Goal: Information Seeking & Learning: Find specific fact

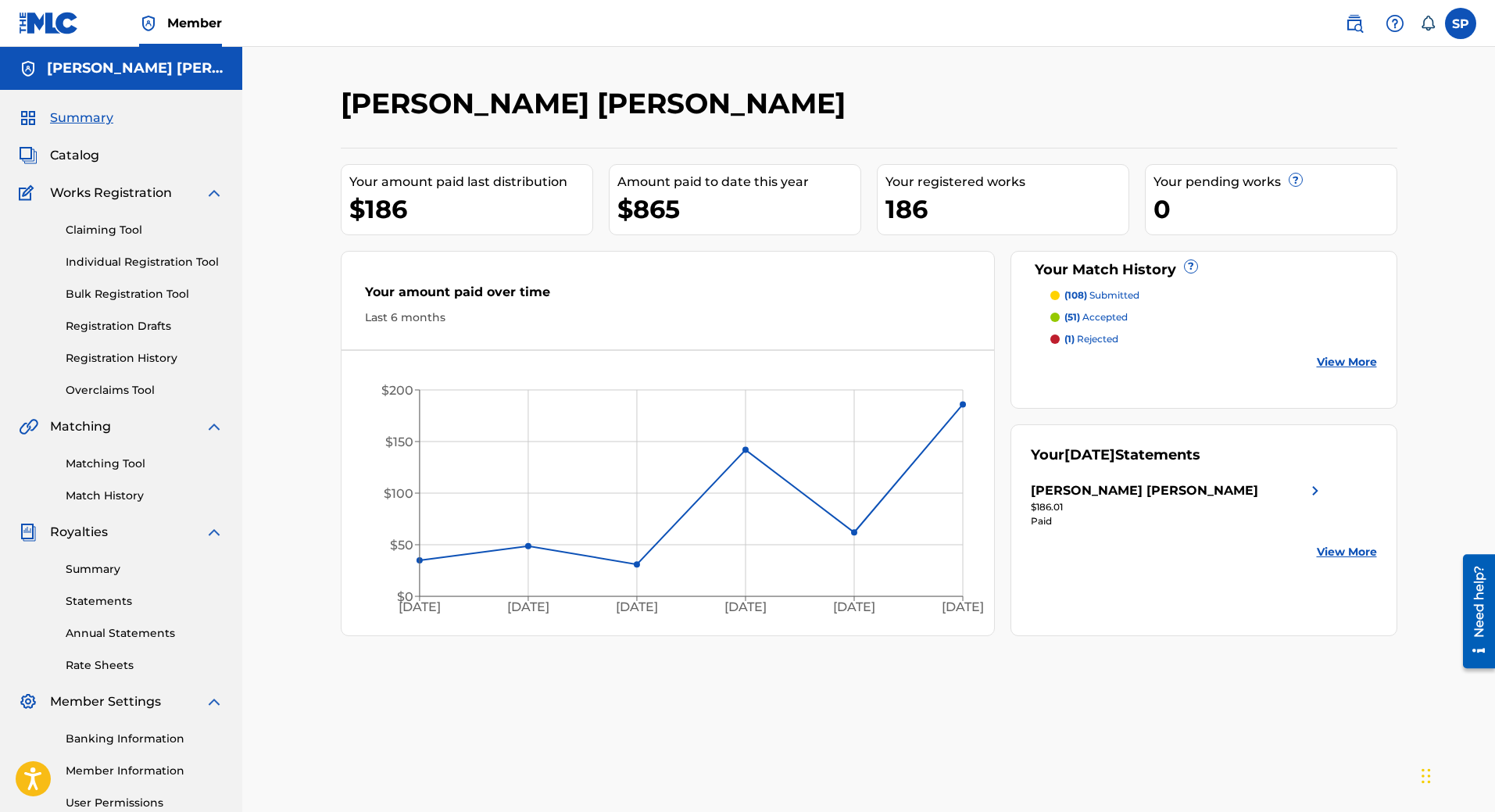
click at [86, 163] on span "Catalog" at bounding box center [74, 155] width 50 height 18
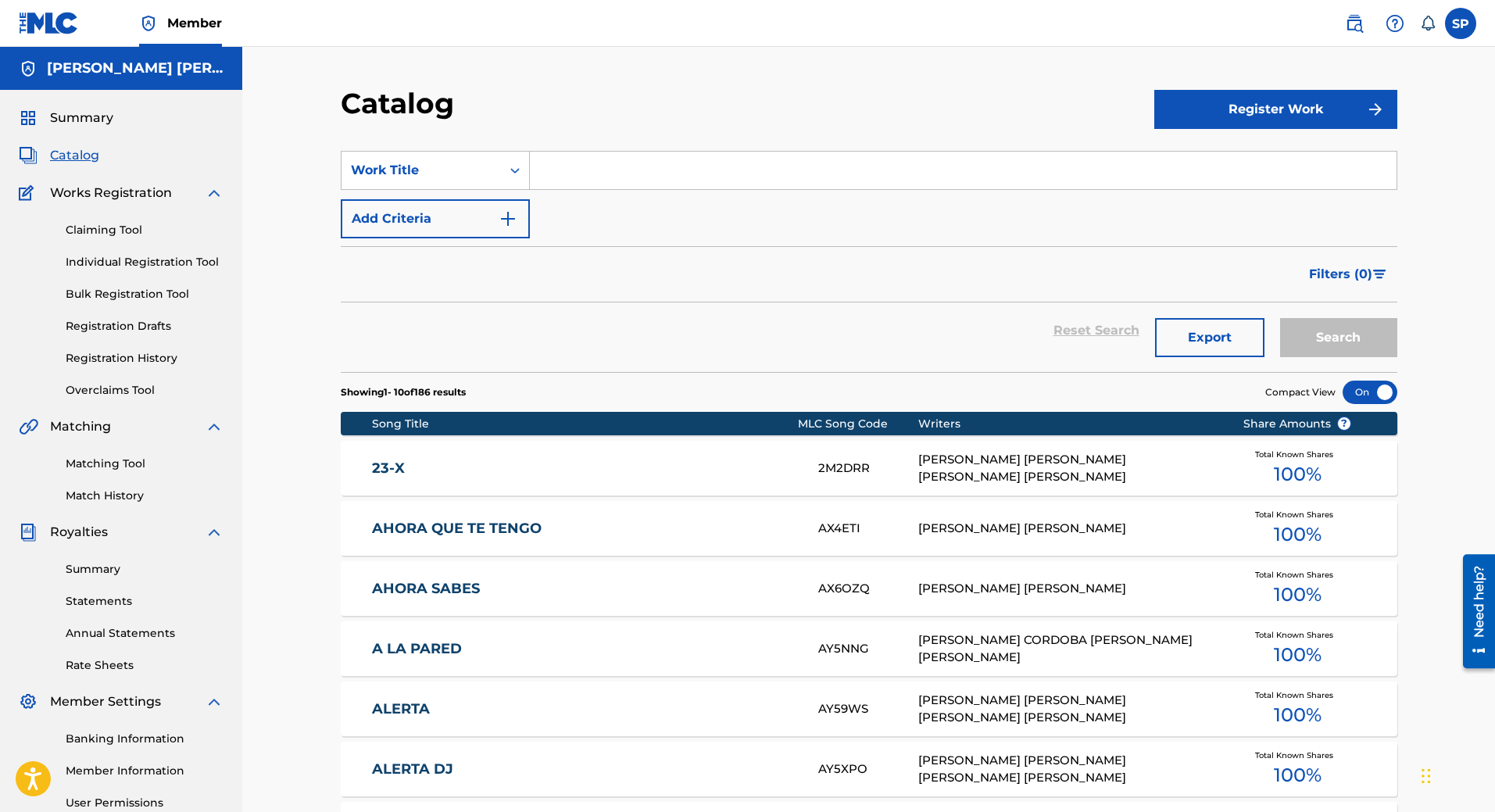
click at [715, 172] on input "Search Form" at bounding box center [963, 170] width 867 height 38
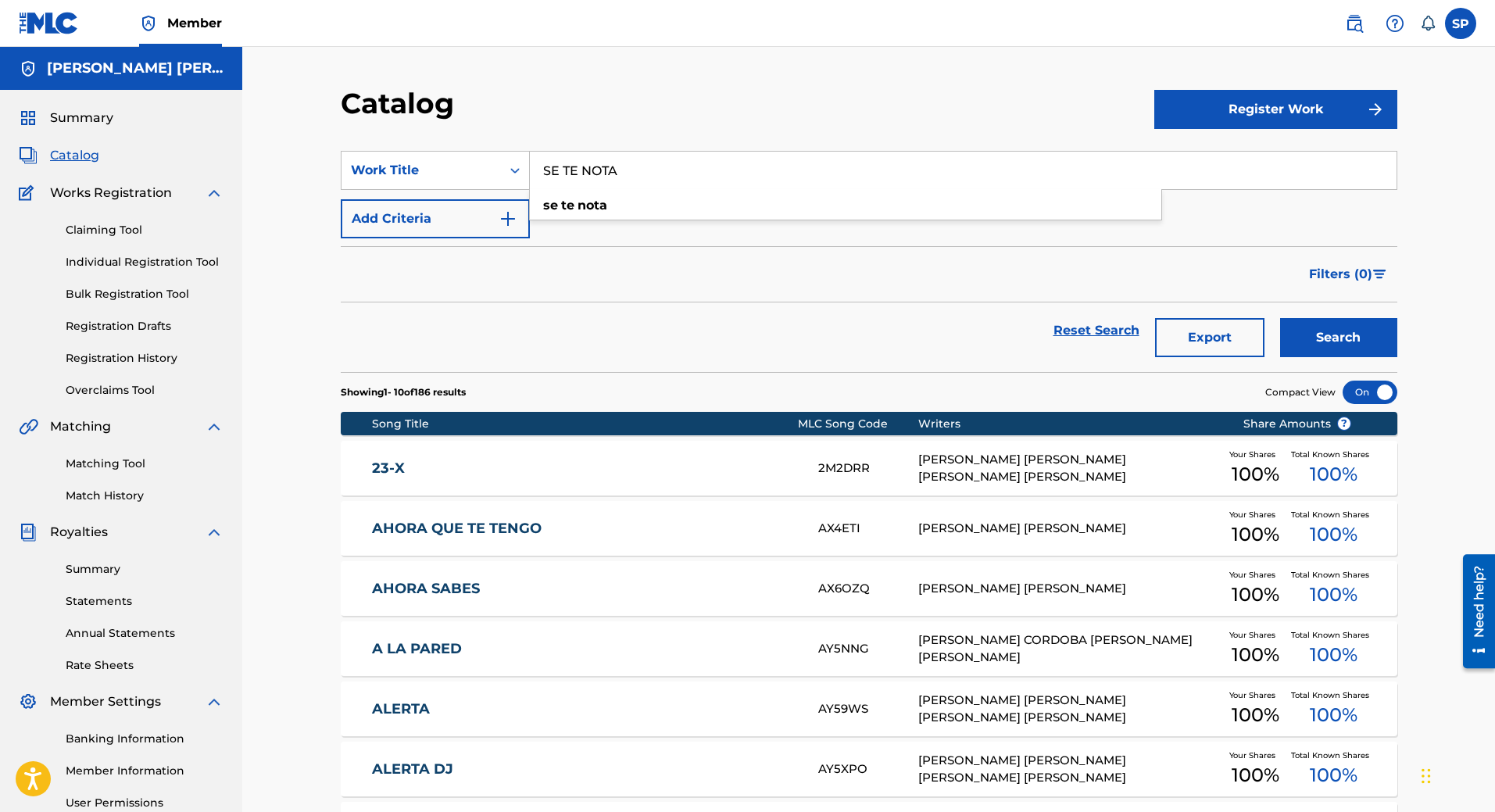
type input "SE TE NOTA"
click at [1280, 318] on button "Search" at bounding box center [1338, 337] width 118 height 39
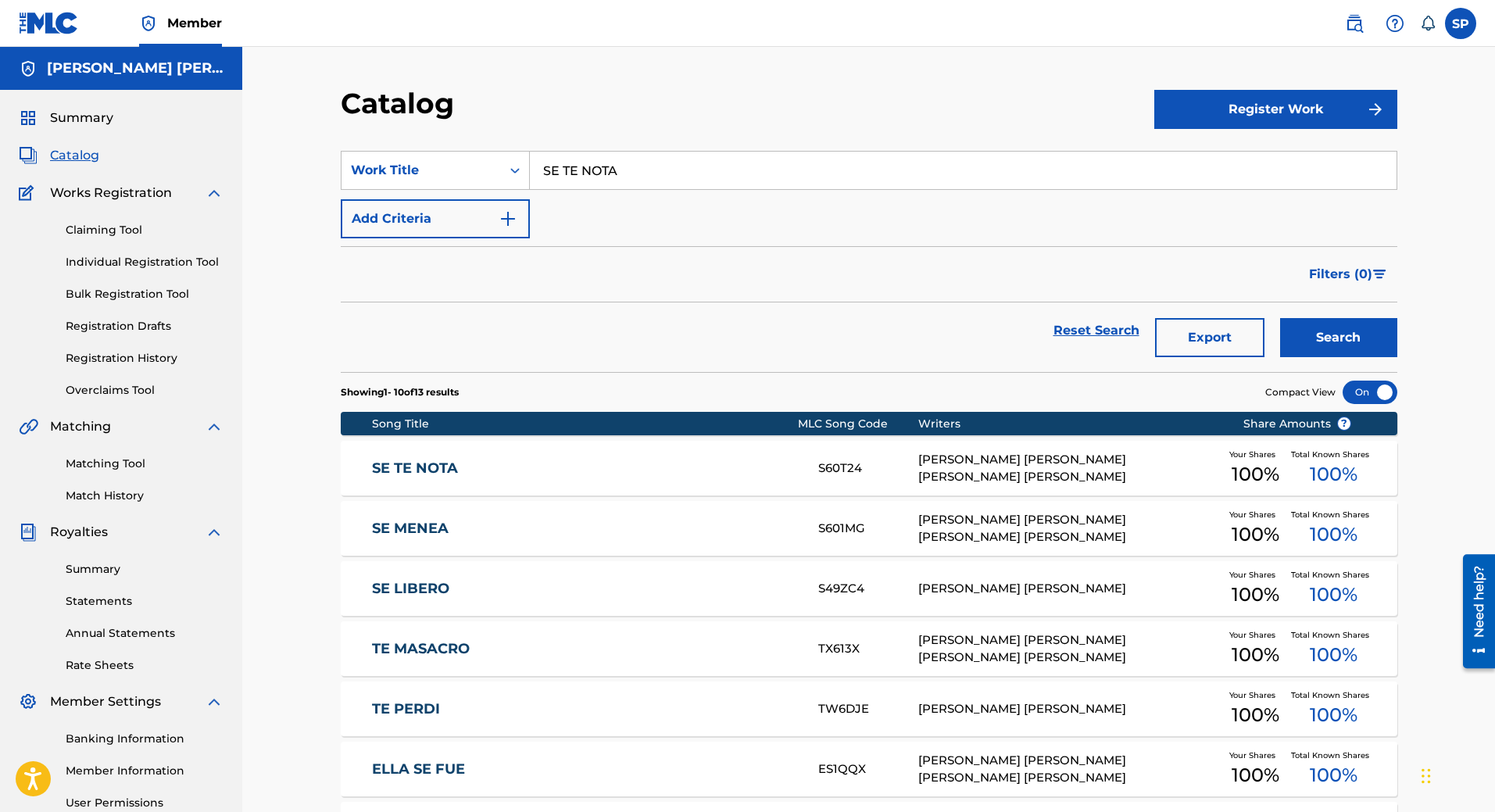
click at [570, 459] on link "SE TE NOTA" at bounding box center [584, 468] width 425 height 18
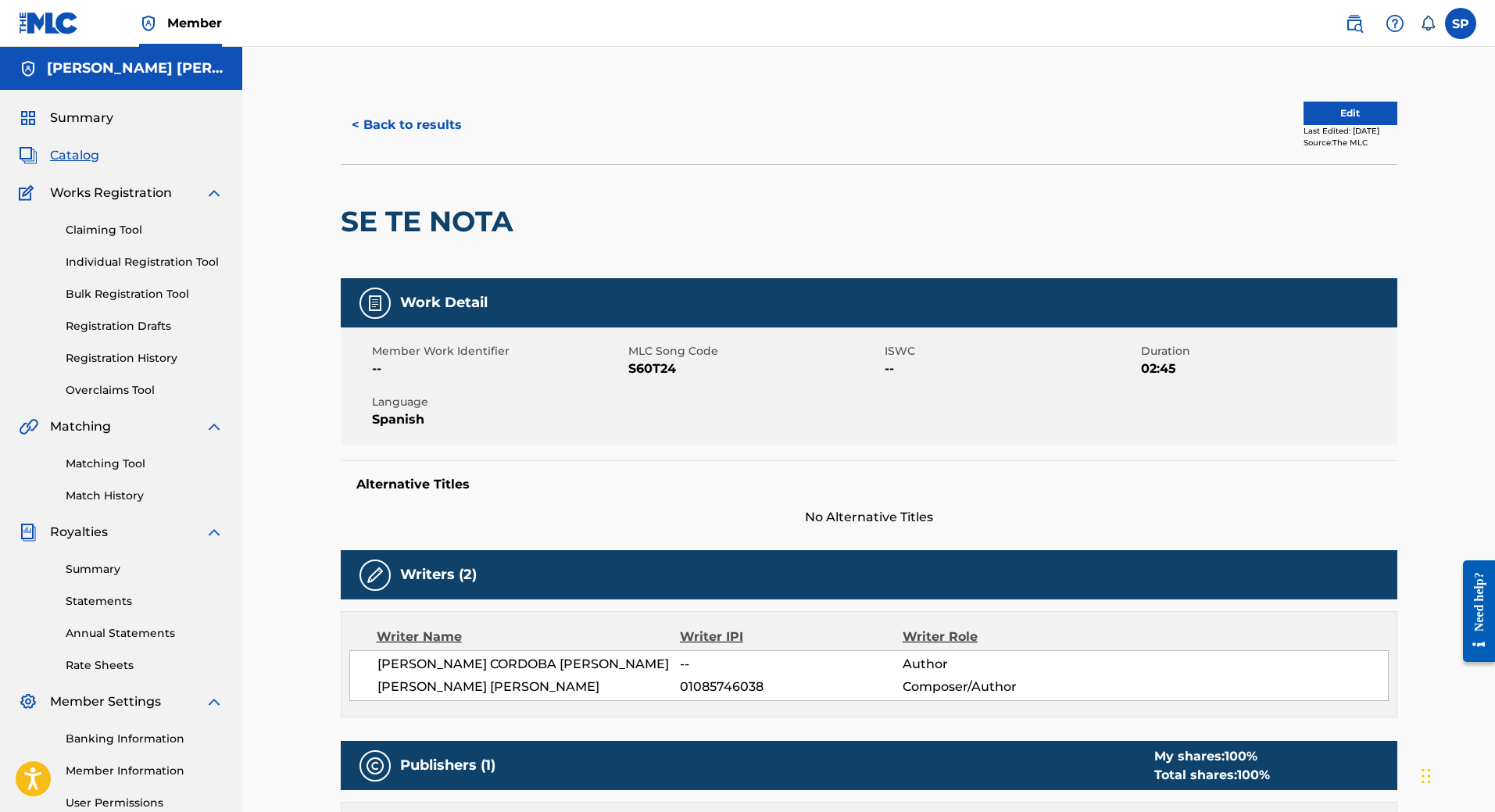
click at [393, 126] on button "< Back to results" at bounding box center [407, 124] width 132 height 39
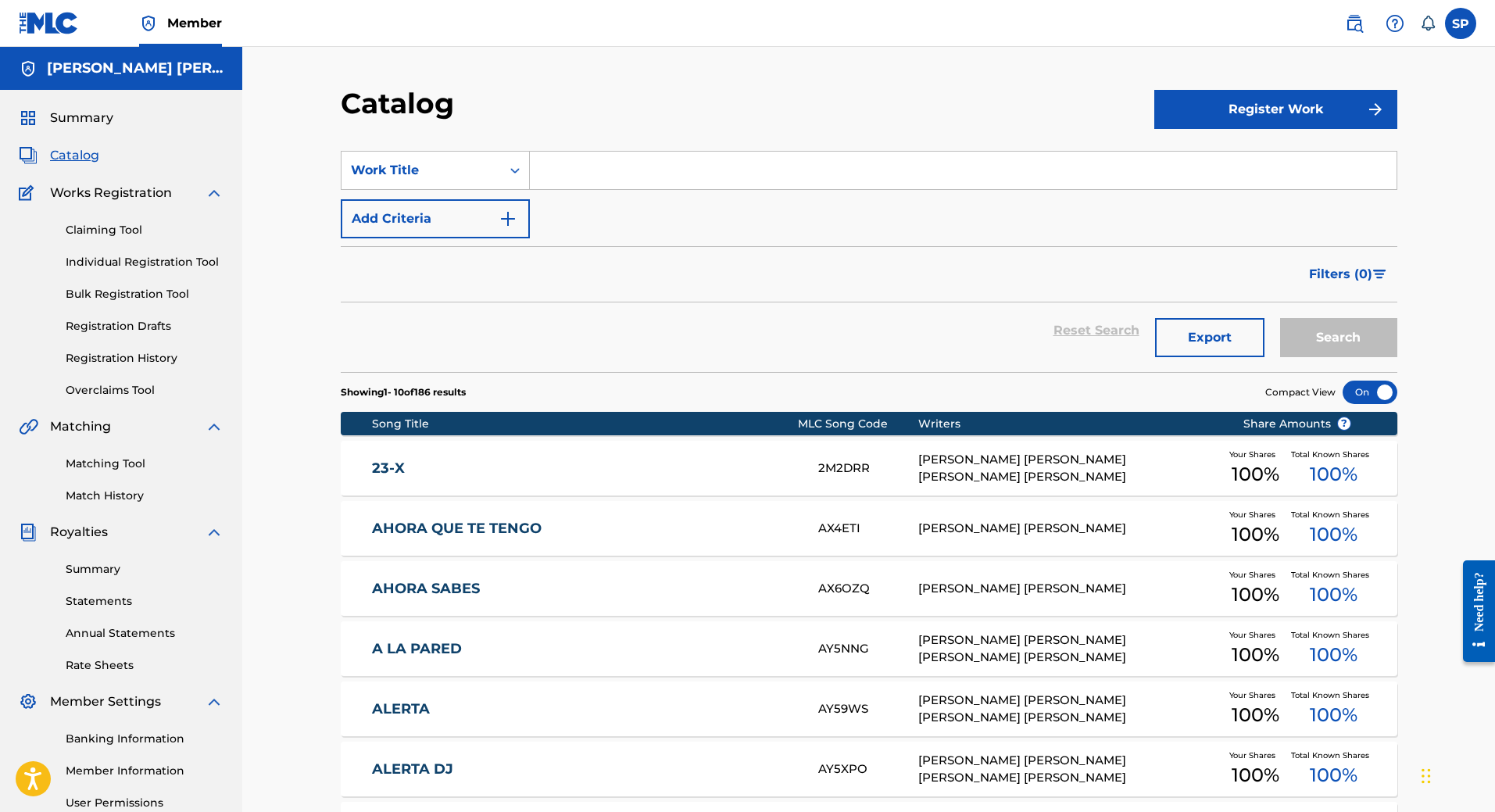
click at [697, 164] on input "Search Form" at bounding box center [963, 170] width 867 height 38
click at [1280, 318] on button "Search" at bounding box center [1338, 337] width 118 height 39
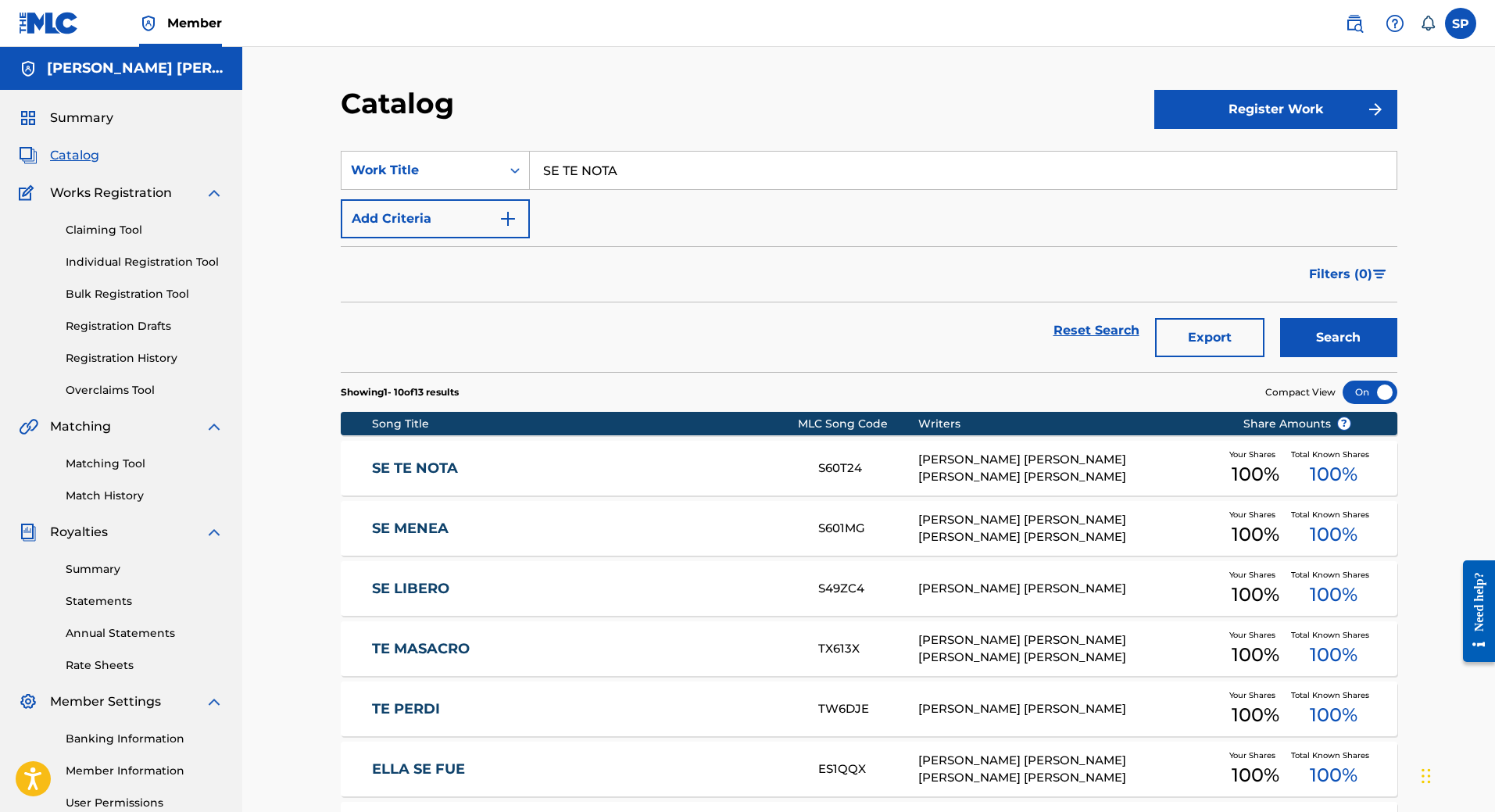
drag, startPoint x: 634, startPoint y: 165, endPoint x: 468, endPoint y: 141, distance: 167.7
click at [468, 154] on div "SearchWithCriteria15a10dc2-1053-4905-86e5-001f4f30efc5 Work Title SE TE NOTA" at bounding box center [869, 170] width 1056 height 39
type input "TIEMPO EN MI"
click at [1280, 318] on button "Search" at bounding box center [1338, 337] width 118 height 39
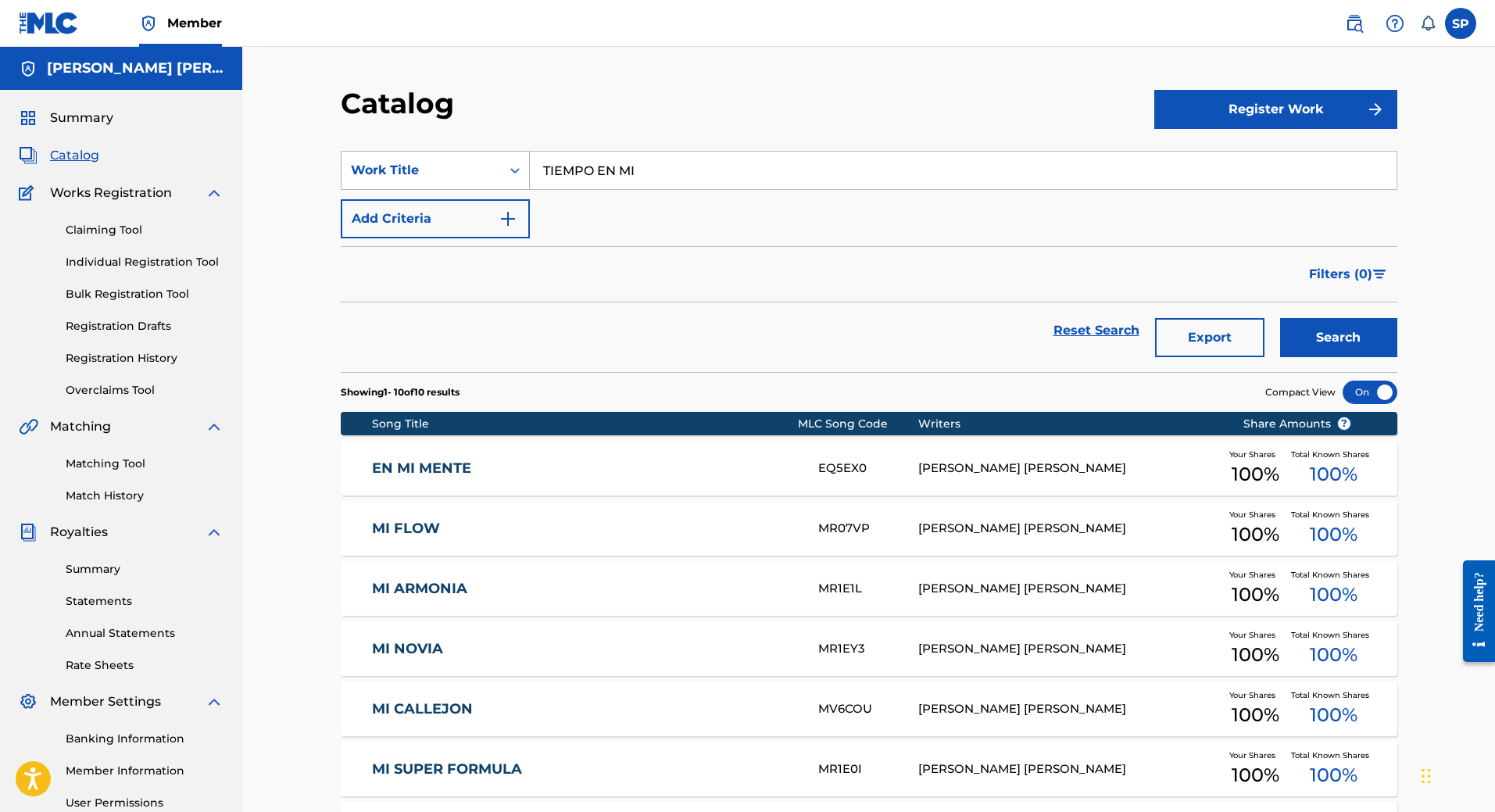
drag, startPoint x: 693, startPoint y: 185, endPoint x: 527, endPoint y: 184, distance: 166.0
click at [527, 184] on div "SearchWithCriteria15a10dc2-1053-4905-86e5-001f4f30efc5 Work Title TIEMPO EN MI" at bounding box center [869, 170] width 1056 height 39
type input "23"
click at [1280, 318] on button "Search" at bounding box center [1338, 337] width 118 height 39
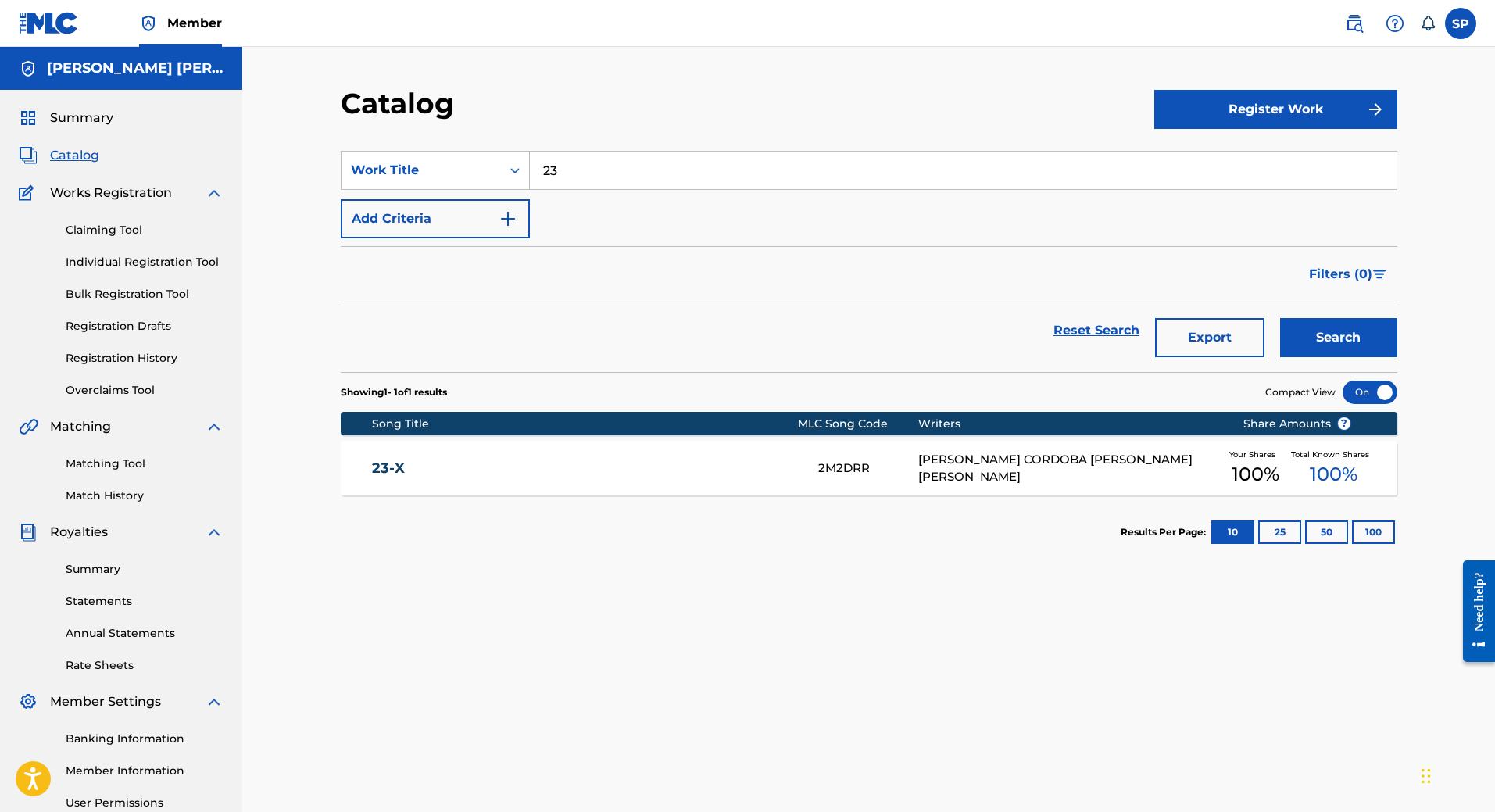
click at [504, 466] on link "23-X" at bounding box center [584, 468] width 425 height 18
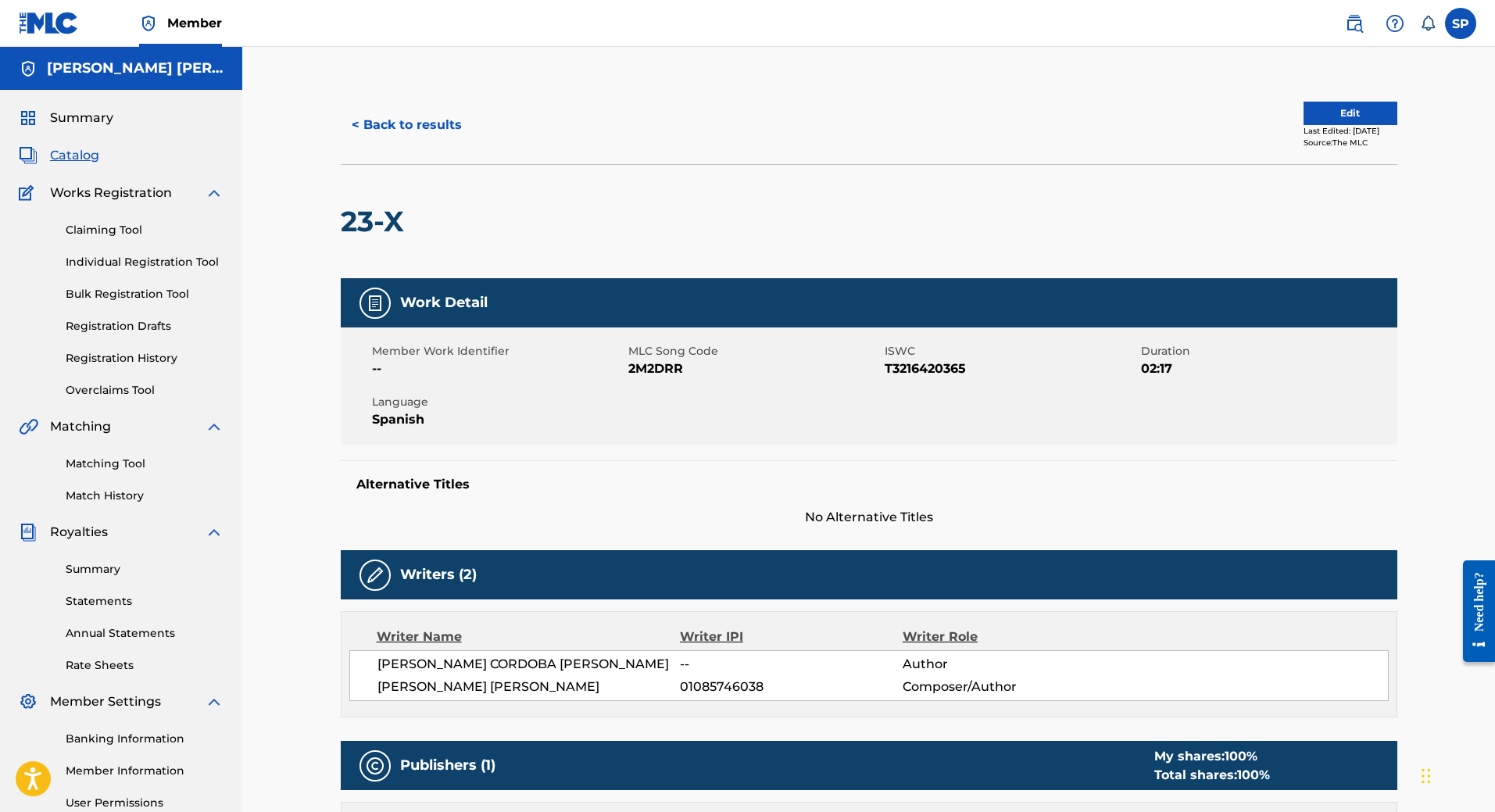
click at [79, 110] on span "Summary" at bounding box center [81, 118] width 63 height 18
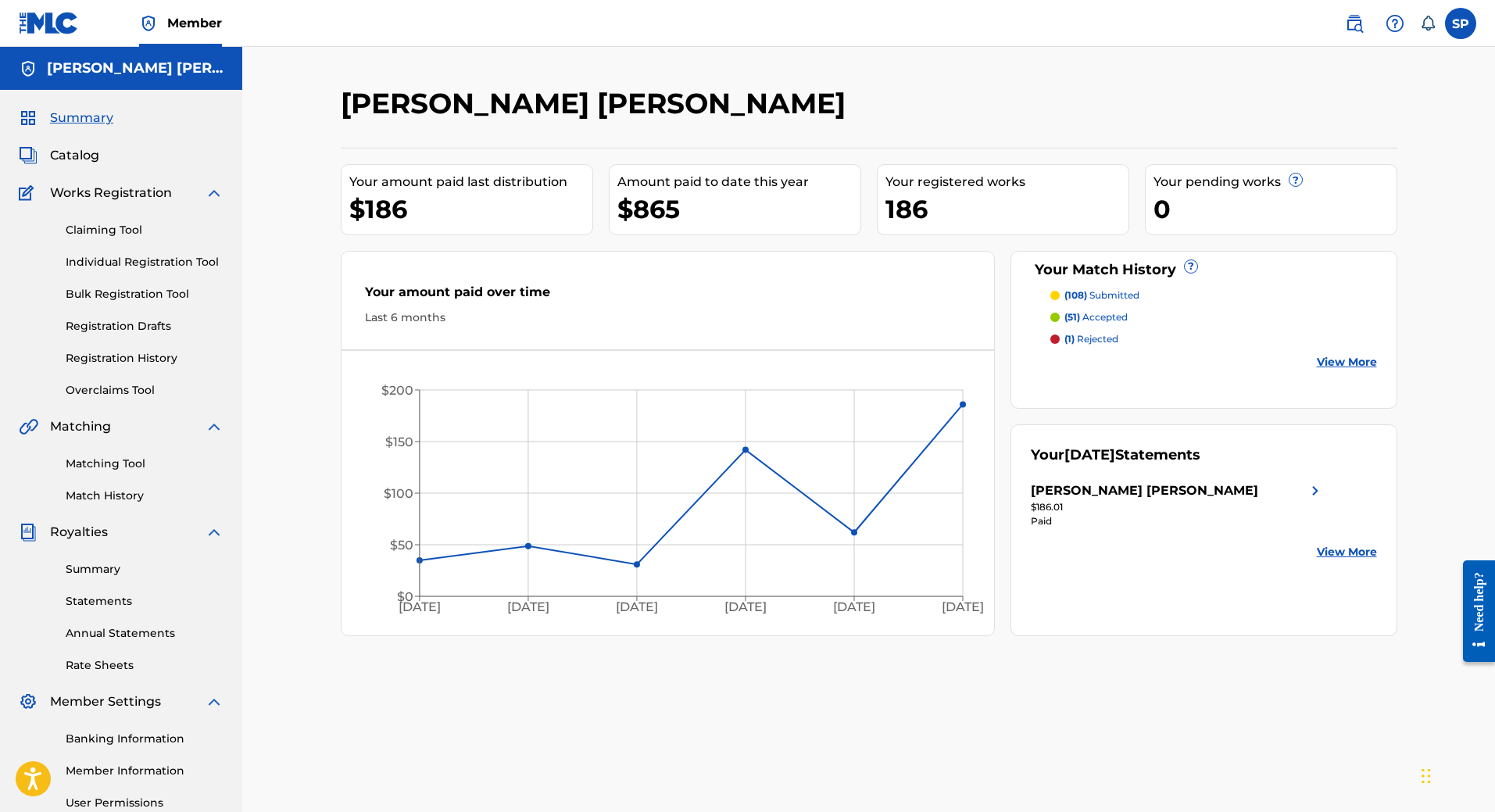
click at [85, 161] on span "Catalog" at bounding box center [74, 155] width 50 height 18
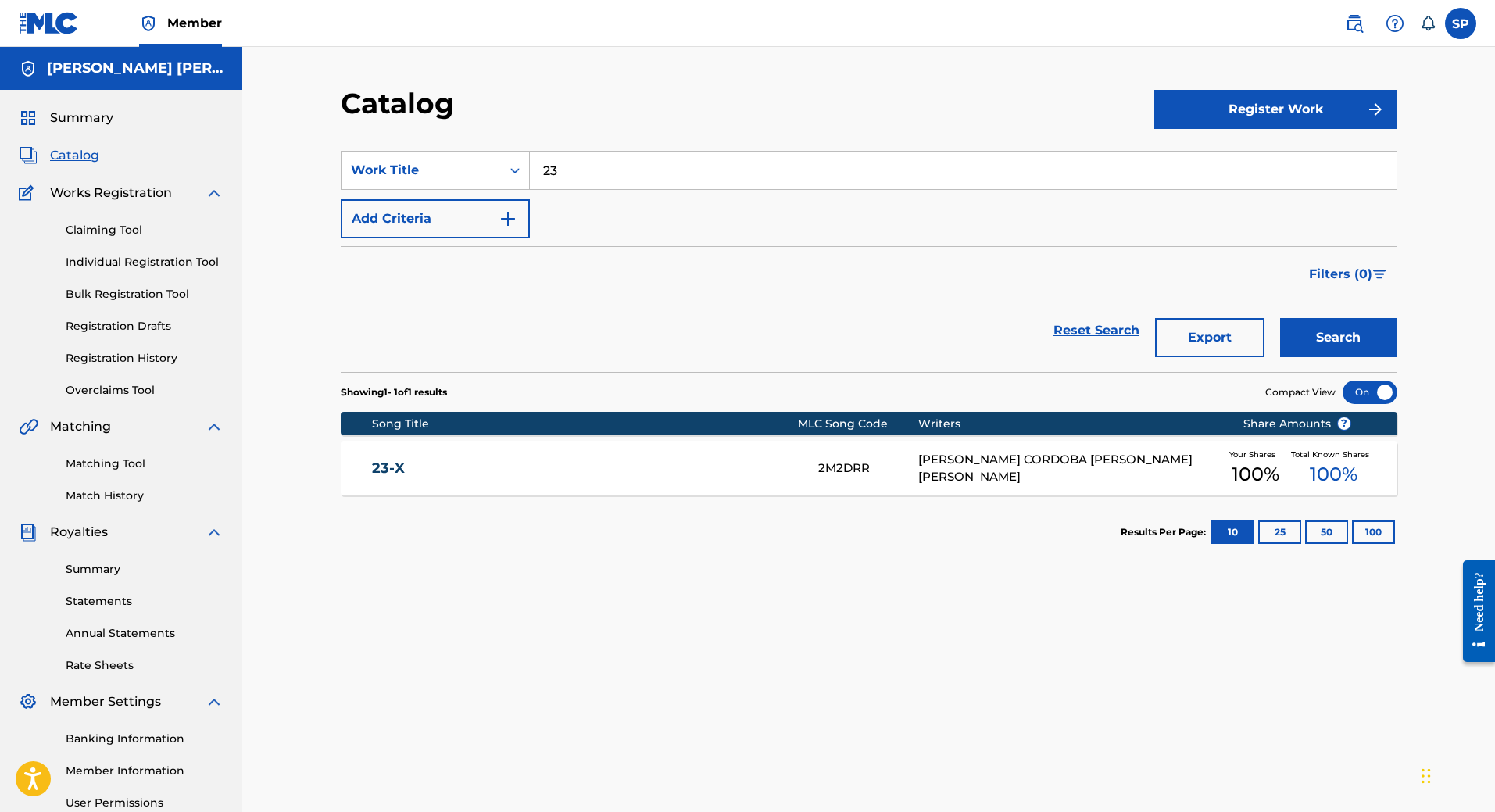
click at [607, 176] on input "23" at bounding box center [963, 170] width 867 height 38
type input "2"
click at [607, 128] on div "Catalog" at bounding box center [747, 108] width 813 height 46
click at [1220, 105] on button "Register Work" at bounding box center [1276, 109] width 243 height 39
click at [1220, 145] on link "Individual" at bounding box center [1276, 159] width 243 height 38
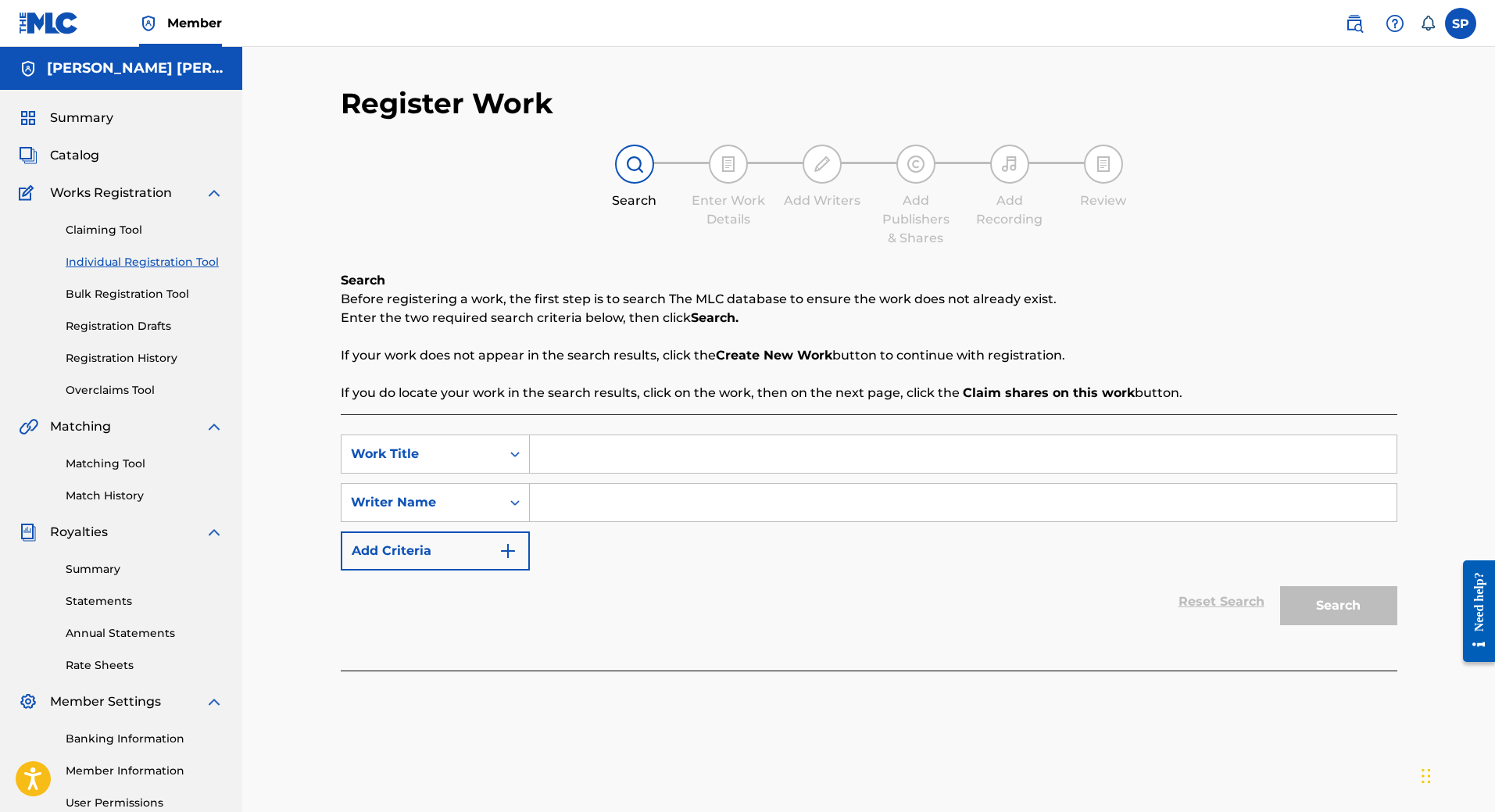
click at [61, 147] on span "Catalog" at bounding box center [74, 155] width 50 height 18
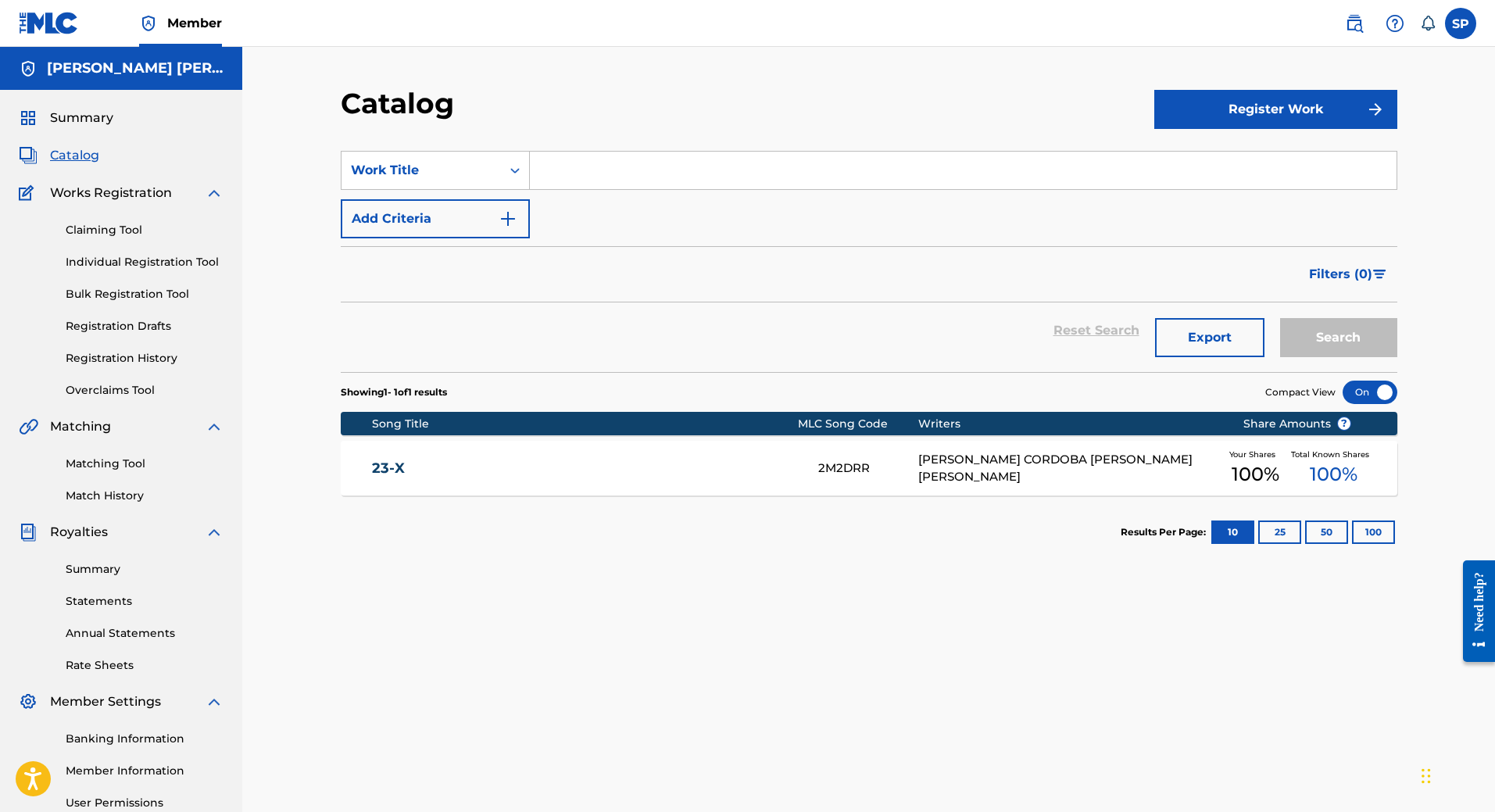
click at [114, 466] on link "Matching Tool" at bounding box center [144, 463] width 158 height 17
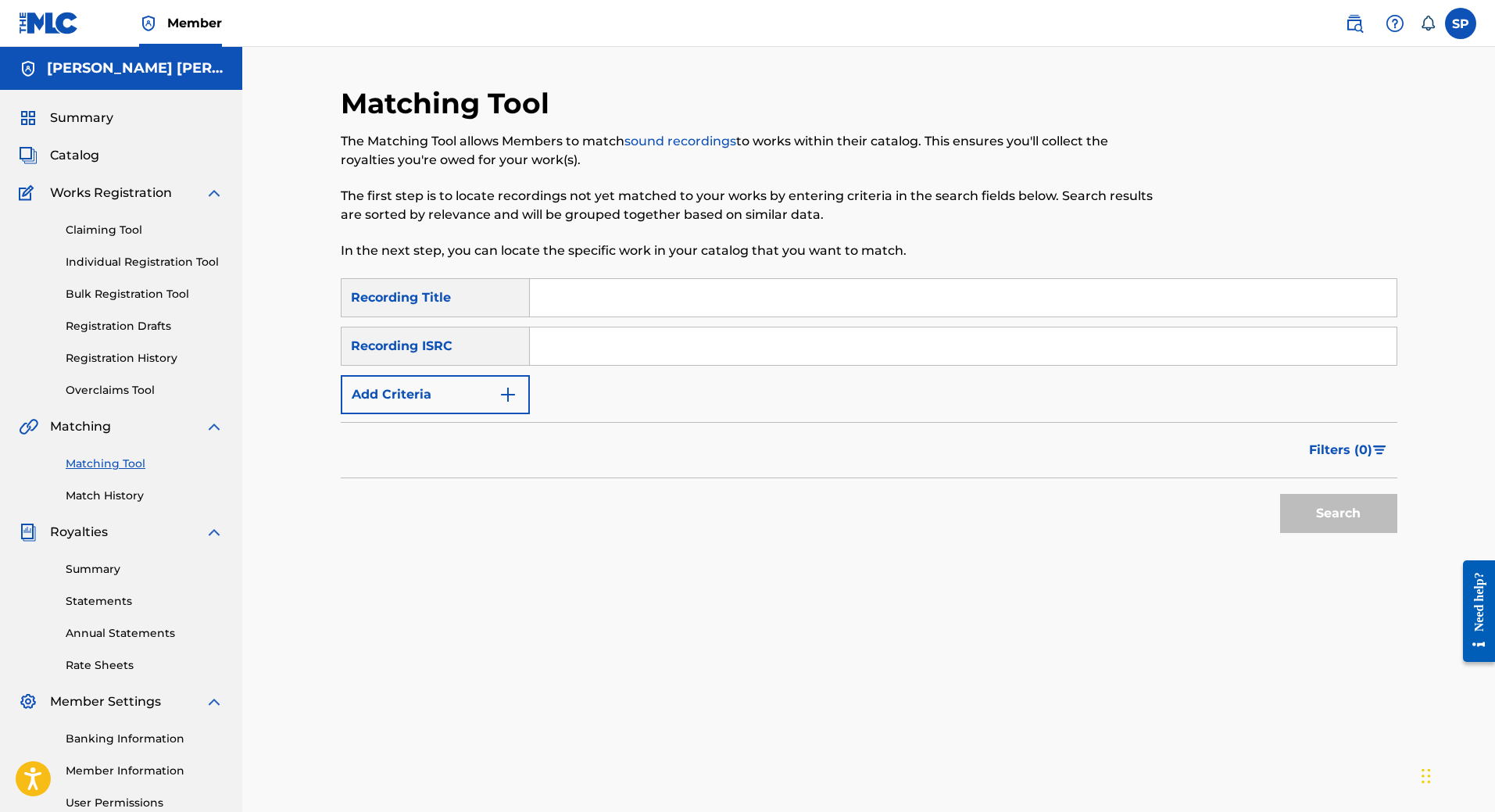
click at [594, 342] on input "Search Form" at bounding box center [963, 346] width 867 height 38
type input "T"
type input "OJOS CAFE"
click at [587, 304] on input "Search Form" at bounding box center [963, 298] width 867 height 38
drag, startPoint x: 579, startPoint y: 335, endPoint x: 595, endPoint y: 335, distance: 16.0
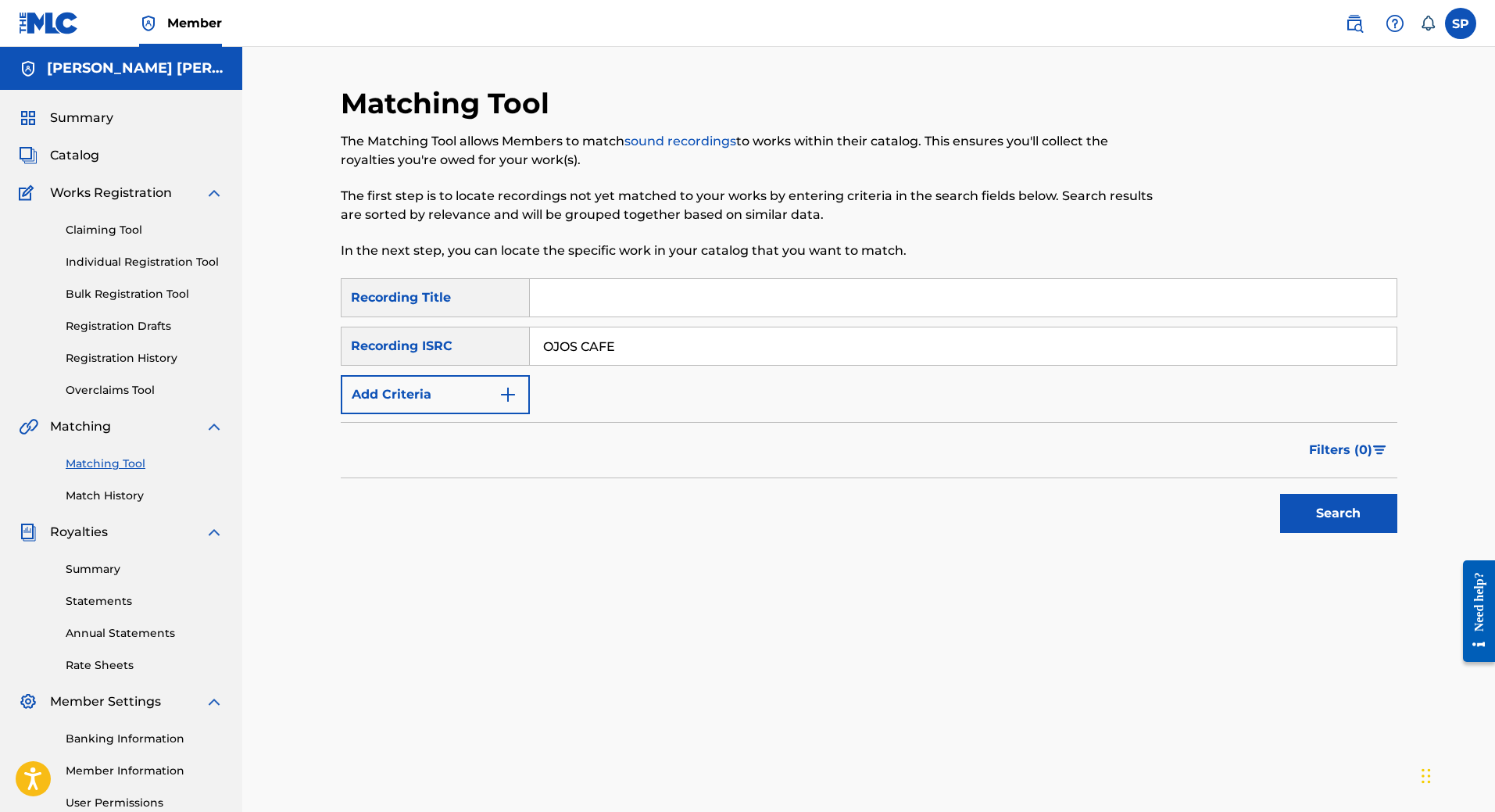
click at [579, 335] on input "OJOS CAFE" at bounding box center [963, 346] width 867 height 38
drag, startPoint x: 670, startPoint y: 349, endPoint x: 507, endPoint y: 338, distance: 163.4
click at [507, 338] on div "SearchWithCriteriaed945073-4cc5-4f48-9aaf-72a51331e423 Recording ISRC OJOS CAFE" at bounding box center [869, 346] width 1056 height 39
click at [562, 291] on input "Search Form" at bounding box center [963, 298] width 867 height 38
paste input "OJOS CAFE"
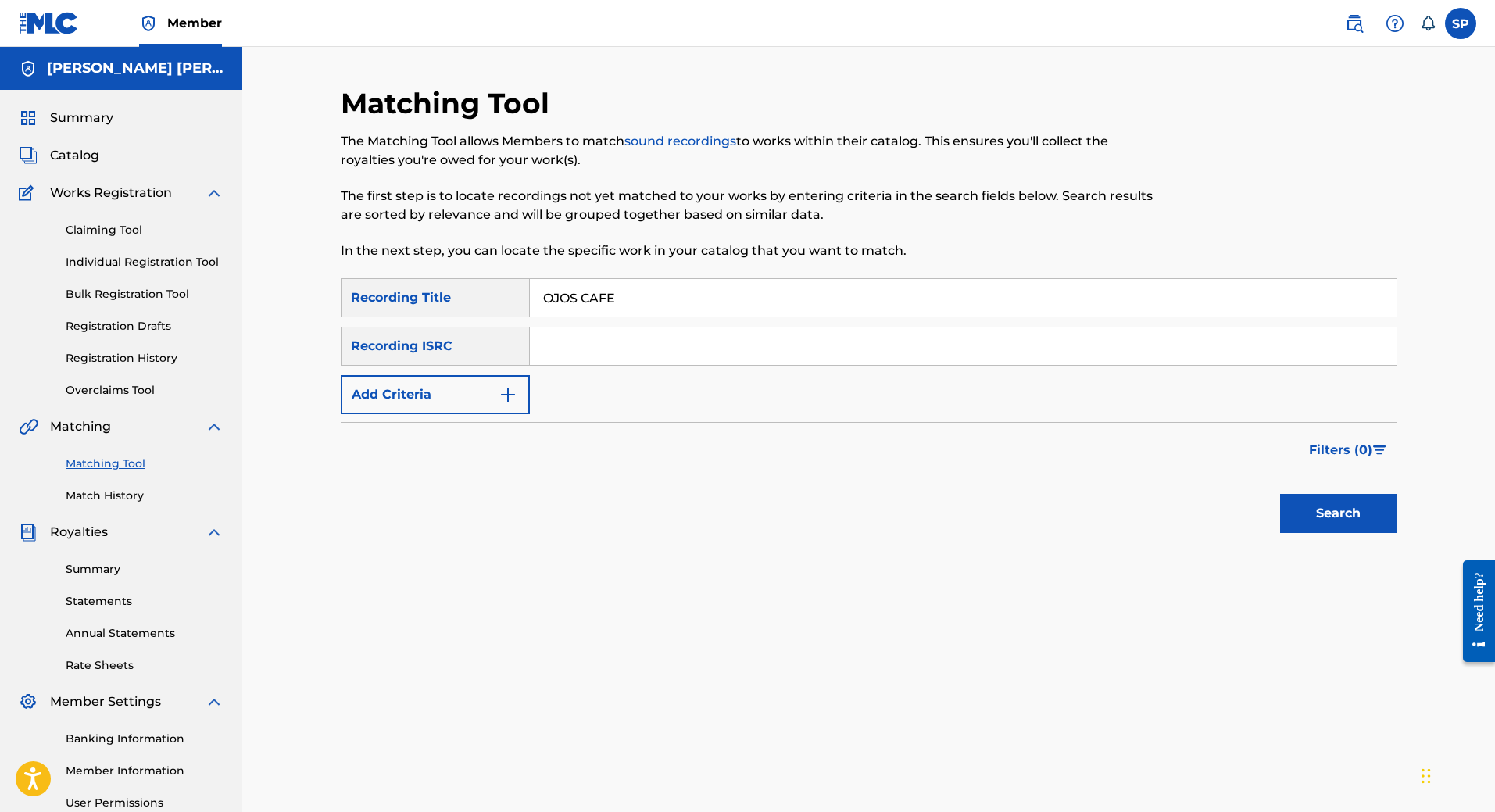
type input "OJOS CAFE"
click at [459, 402] on button "Add Criteria" at bounding box center [435, 395] width 189 height 39
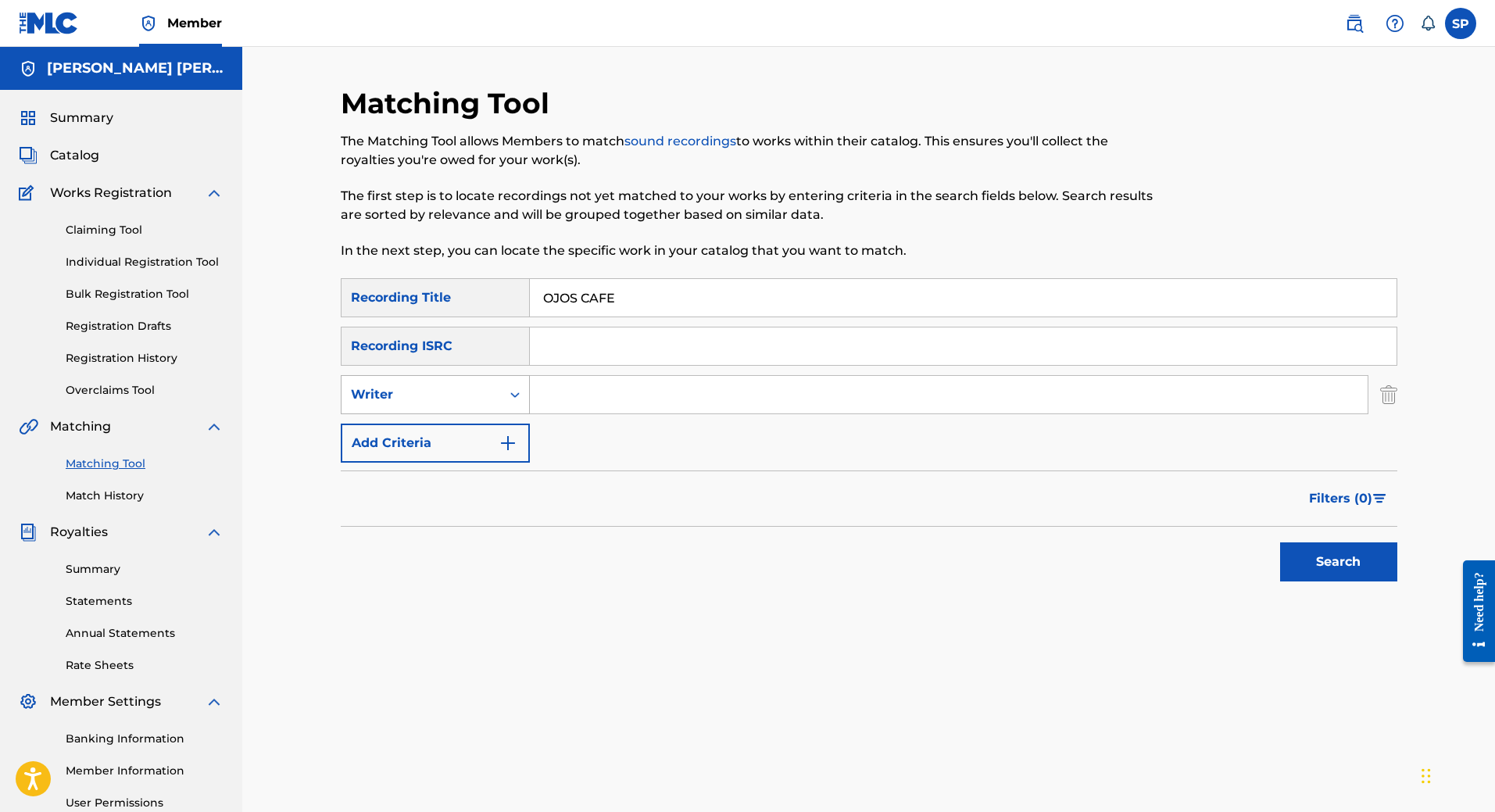
click at [459, 388] on div "Writer" at bounding box center [421, 394] width 141 height 18
click at [459, 438] on div "Recording Artist" at bounding box center [435, 434] width 188 height 39
click at [554, 386] on input "Search Form" at bounding box center [948, 394] width 837 height 38
type input "NALES MUSIC"
click at [1374, 583] on div "Search" at bounding box center [1335, 558] width 125 height 62
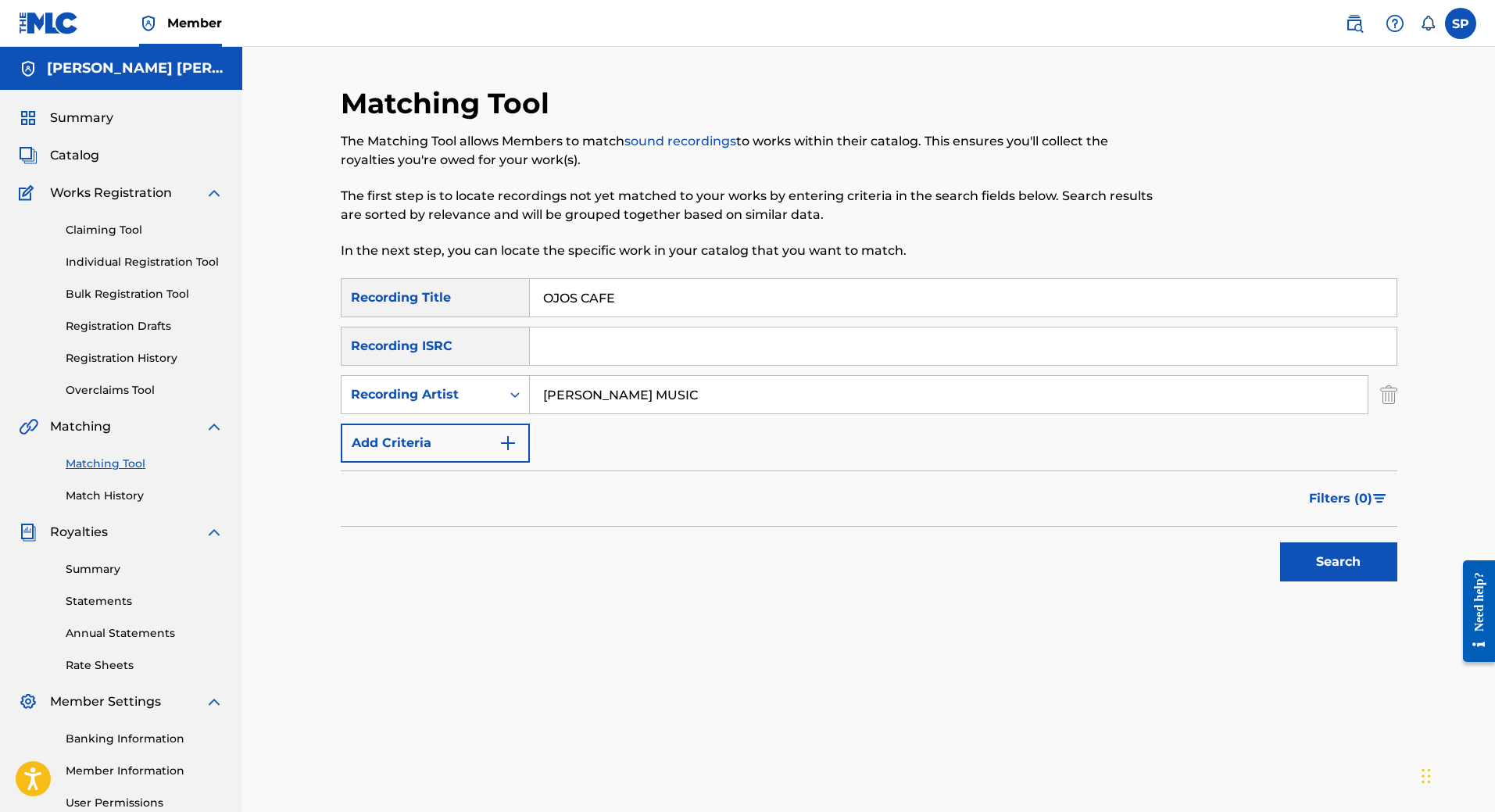
click at [1371, 579] on button "Search" at bounding box center [1338, 562] width 118 height 39
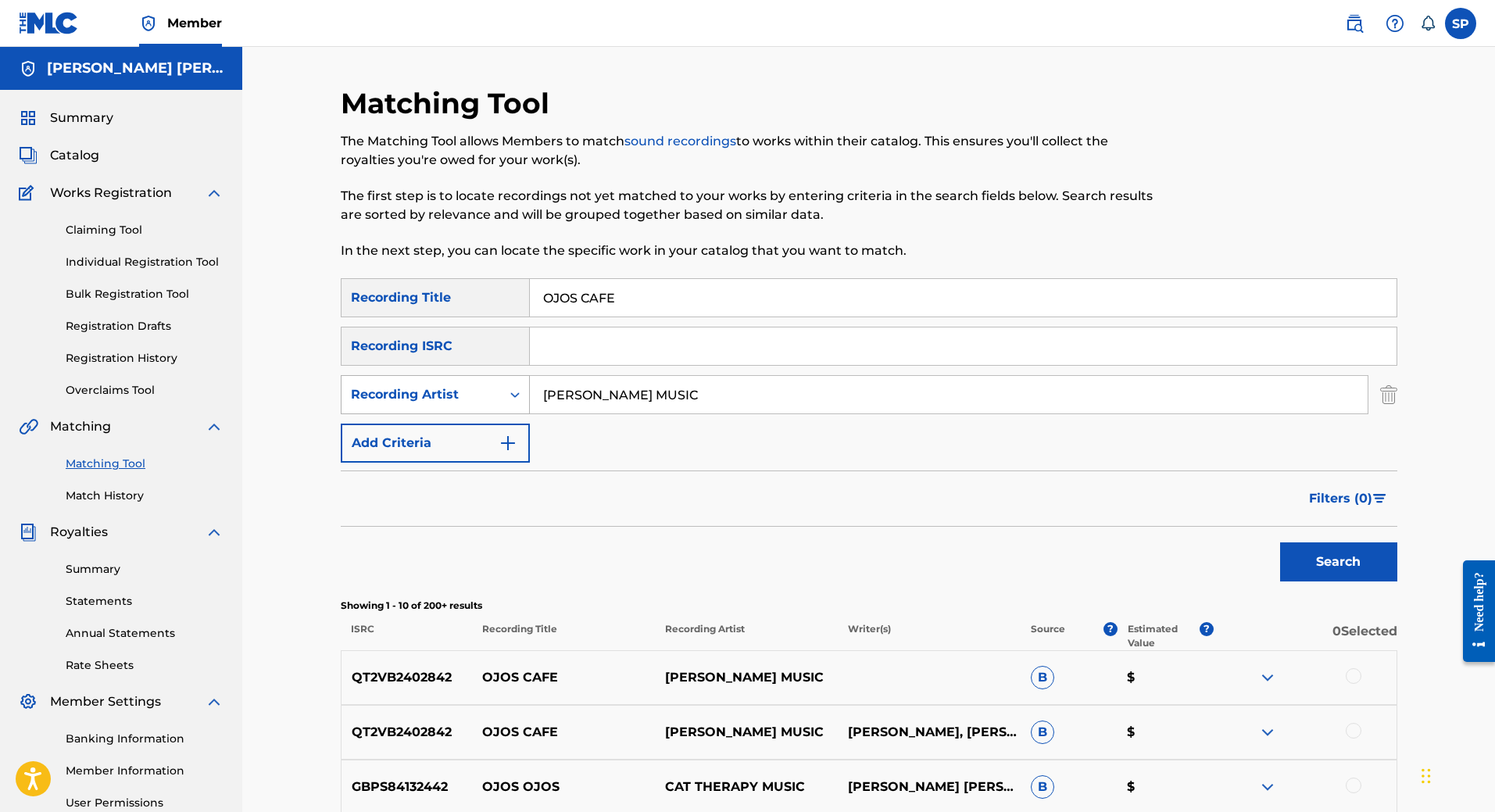
drag, startPoint x: 672, startPoint y: 400, endPoint x: 451, endPoint y: 407, distance: 221.1
click at [451, 407] on div "SearchWithCriteria90e8e308-4a99-4887-9d03-10c29e24a789 Recording Artist NALES M…" at bounding box center [869, 395] width 1056 height 39
drag, startPoint x: 681, startPoint y: 313, endPoint x: 536, endPoint y: 312, distance: 145.0
click at [536, 312] on input "Search Form" at bounding box center [963, 298] width 867 height 38
click at [582, 395] on input "Search Form" at bounding box center [948, 394] width 837 height 38
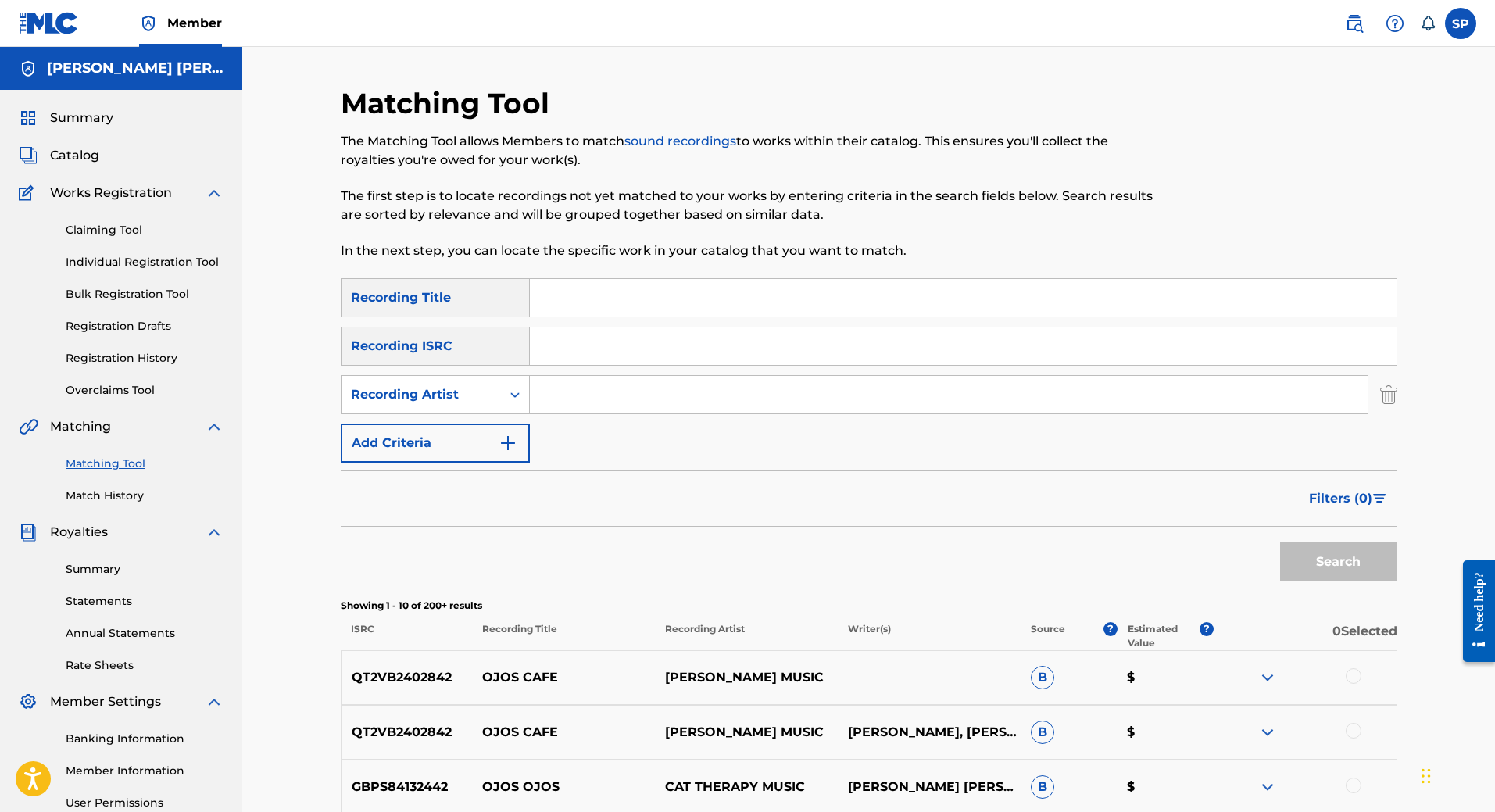
click at [590, 359] on input "Search Form" at bounding box center [963, 346] width 867 height 38
click at [590, 308] on input "Search Form" at bounding box center [963, 298] width 867 height 38
type input "TIEMPO EN MI"
click at [585, 391] on input "Search Form" at bounding box center [948, 394] width 837 height 38
type input "HADES"
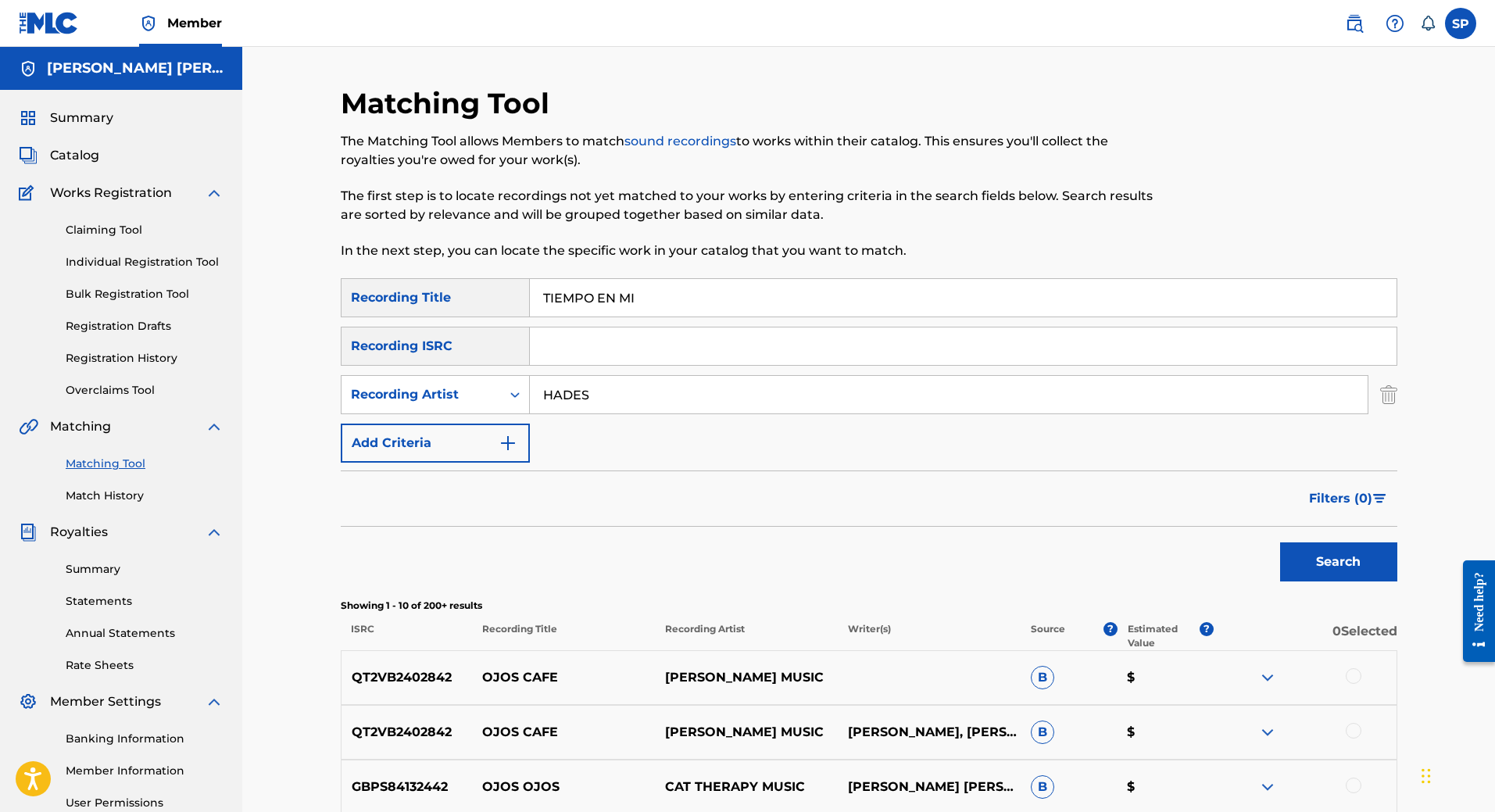
click at [1280, 543] on button "Search" at bounding box center [1338, 562] width 118 height 39
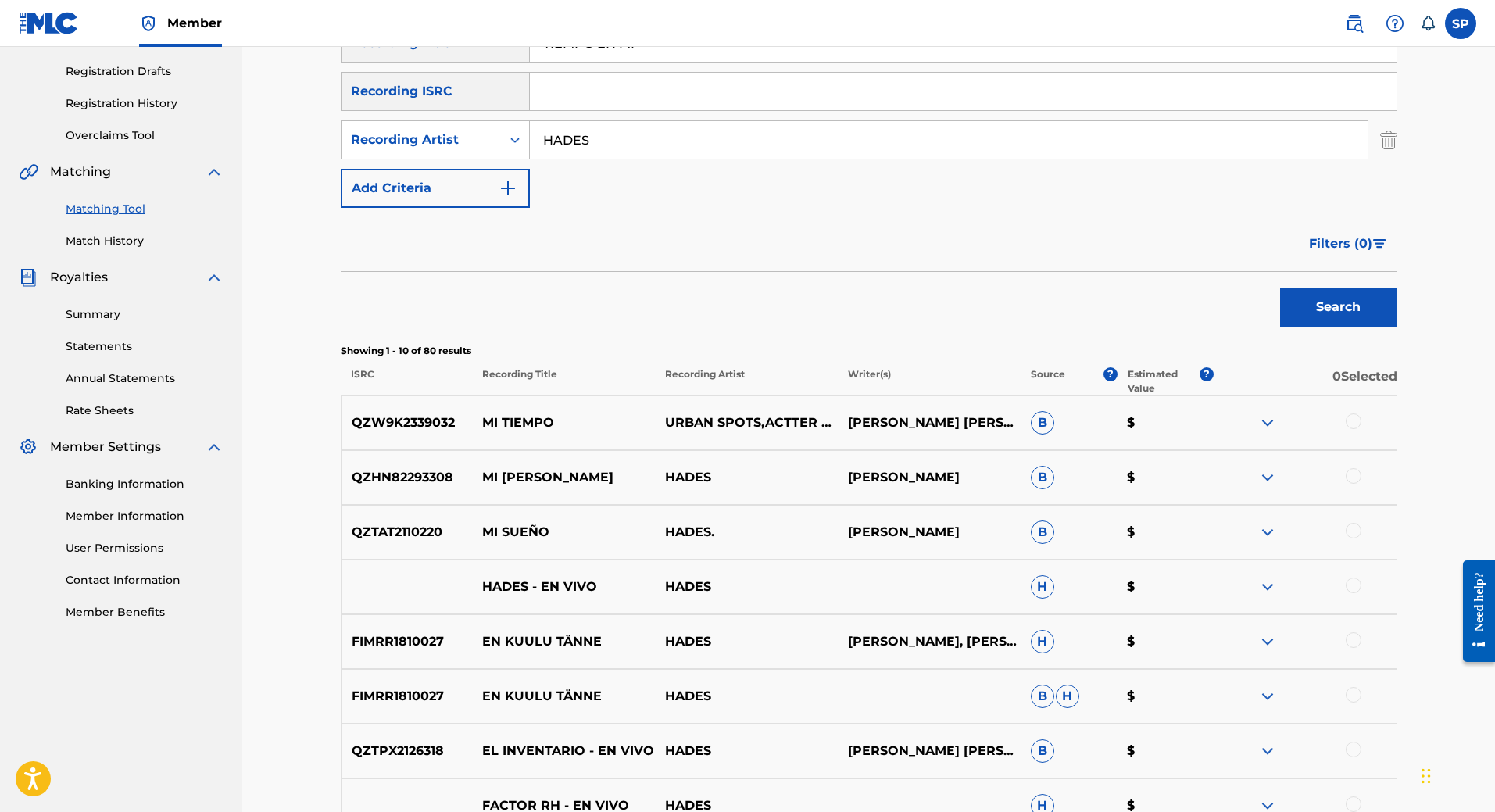
scroll to position [469, 0]
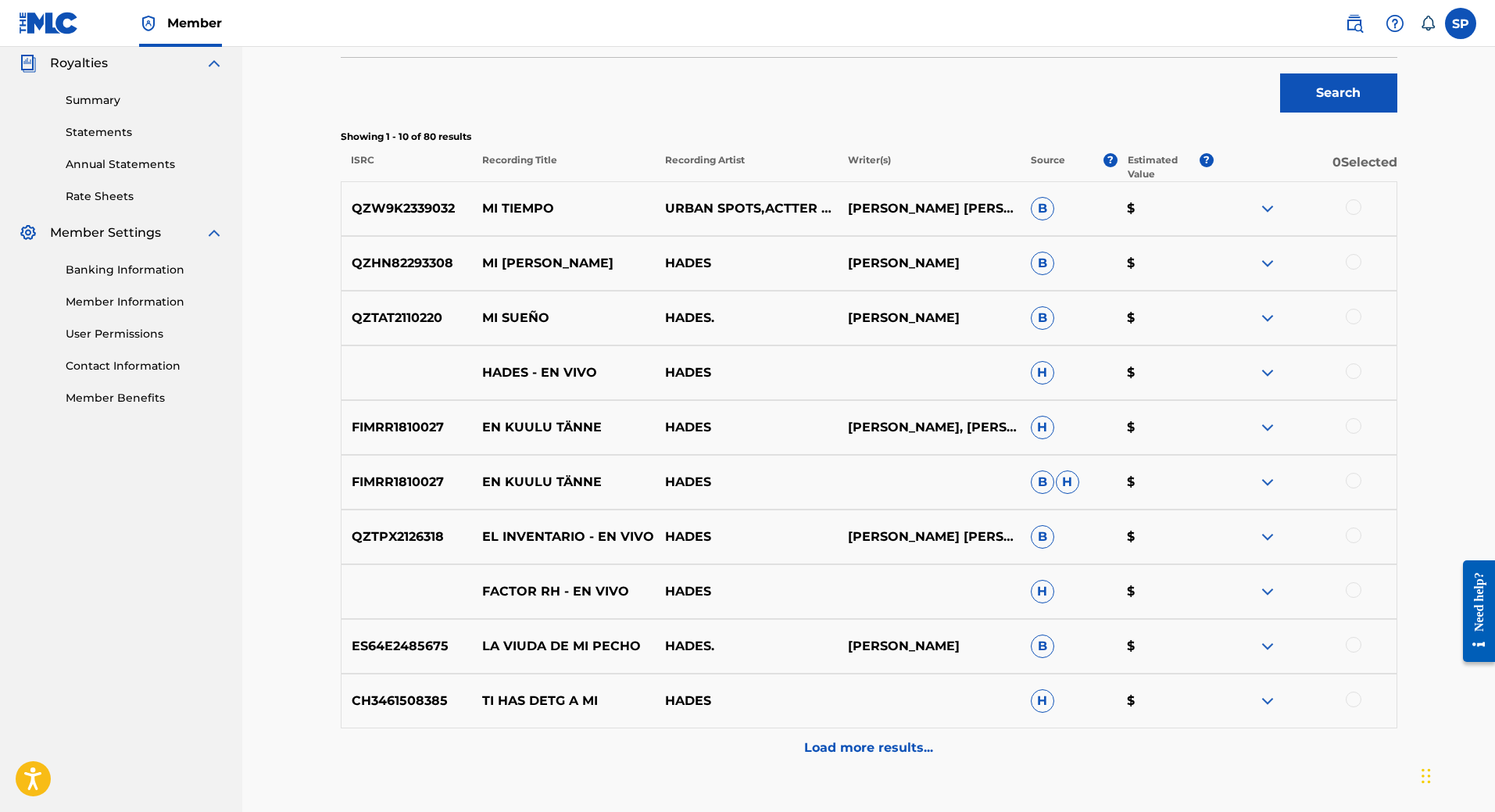
click at [864, 756] on p "Load more results..." at bounding box center [869, 747] width 129 height 18
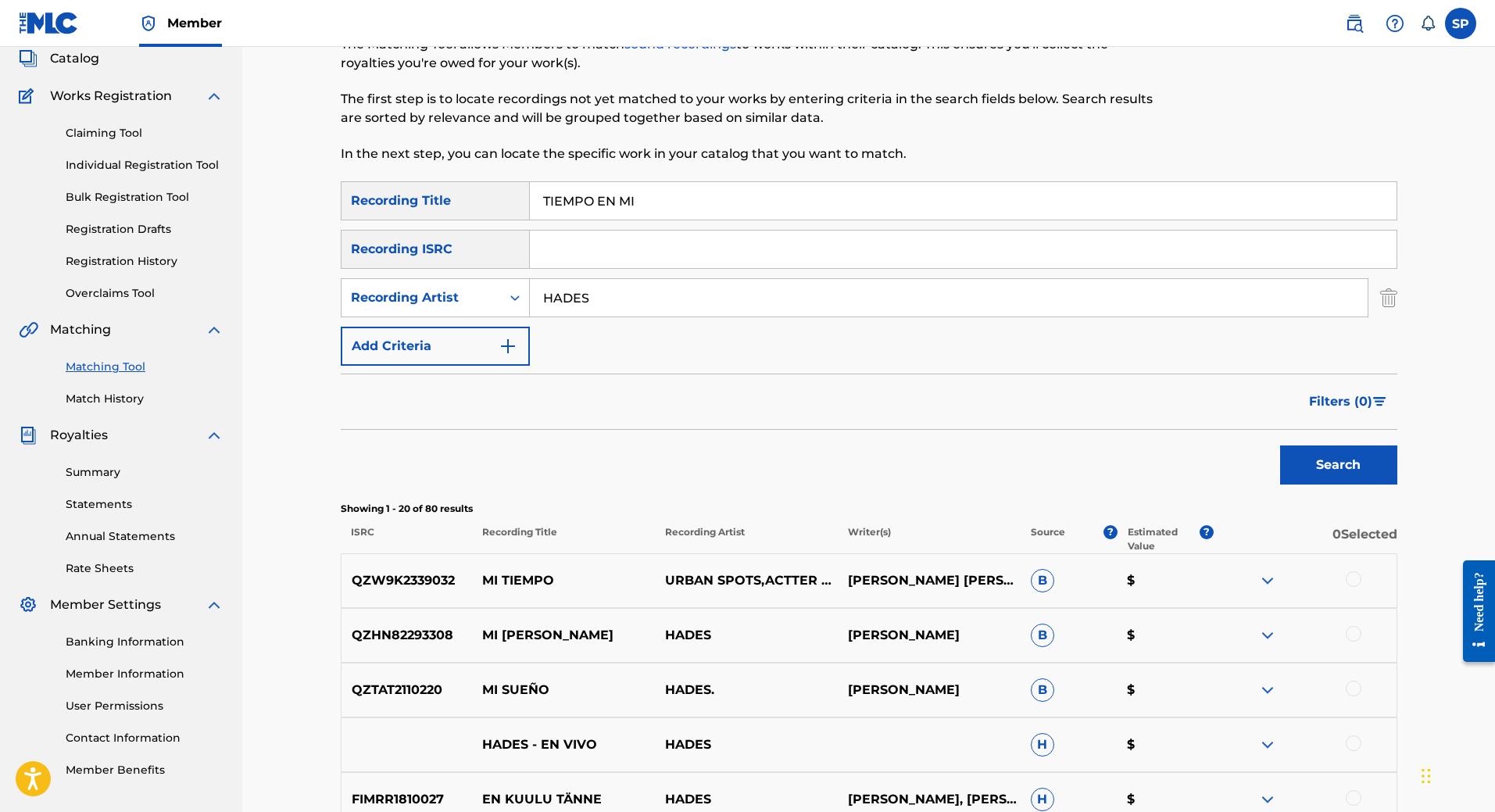
scroll to position [0, 0]
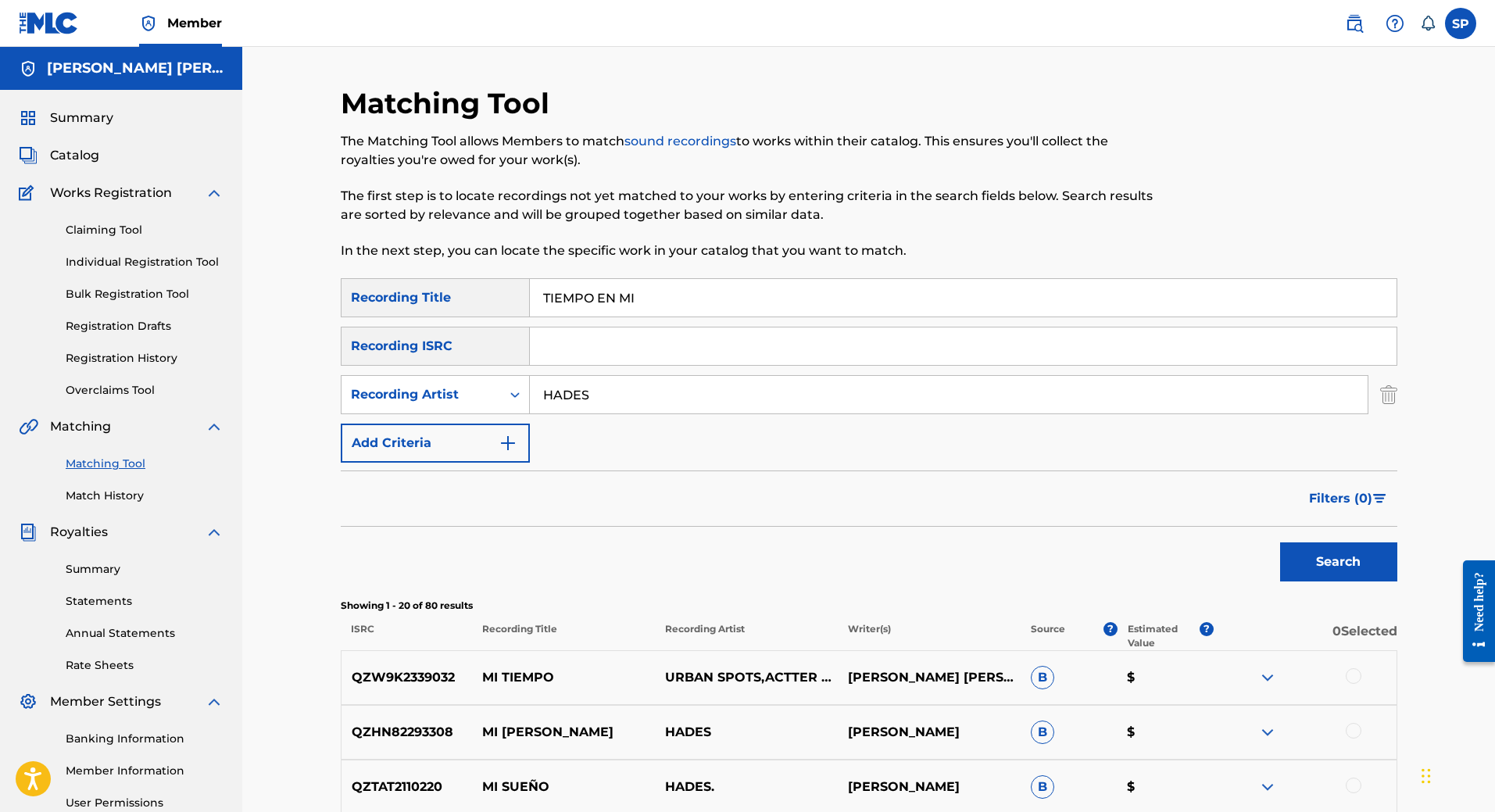
drag, startPoint x: 704, startPoint y: 306, endPoint x: 500, endPoint y: 303, distance: 204.0
click at [500, 303] on div "SearchWithCriteria0315b33e-15c2-499c-a0fb-61a1a7afe860 Recording Title TIEMPO E…" at bounding box center [869, 298] width 1056 height 39
drag, startPoint x: 653, startPoint y: 388, endPoint x: 506, endPoint y: 388, distance: 147.0
click at [506, 388] on div "SearchWithCriteria90e8e308-4a99-4887-9d03-10c29e24a789 Recording Artist HADES" at bounding box center [869, 395] width 1056 height 39
click at [66, 158] on span "Catalog" at bounding box center [74, 155] width 50 height 18
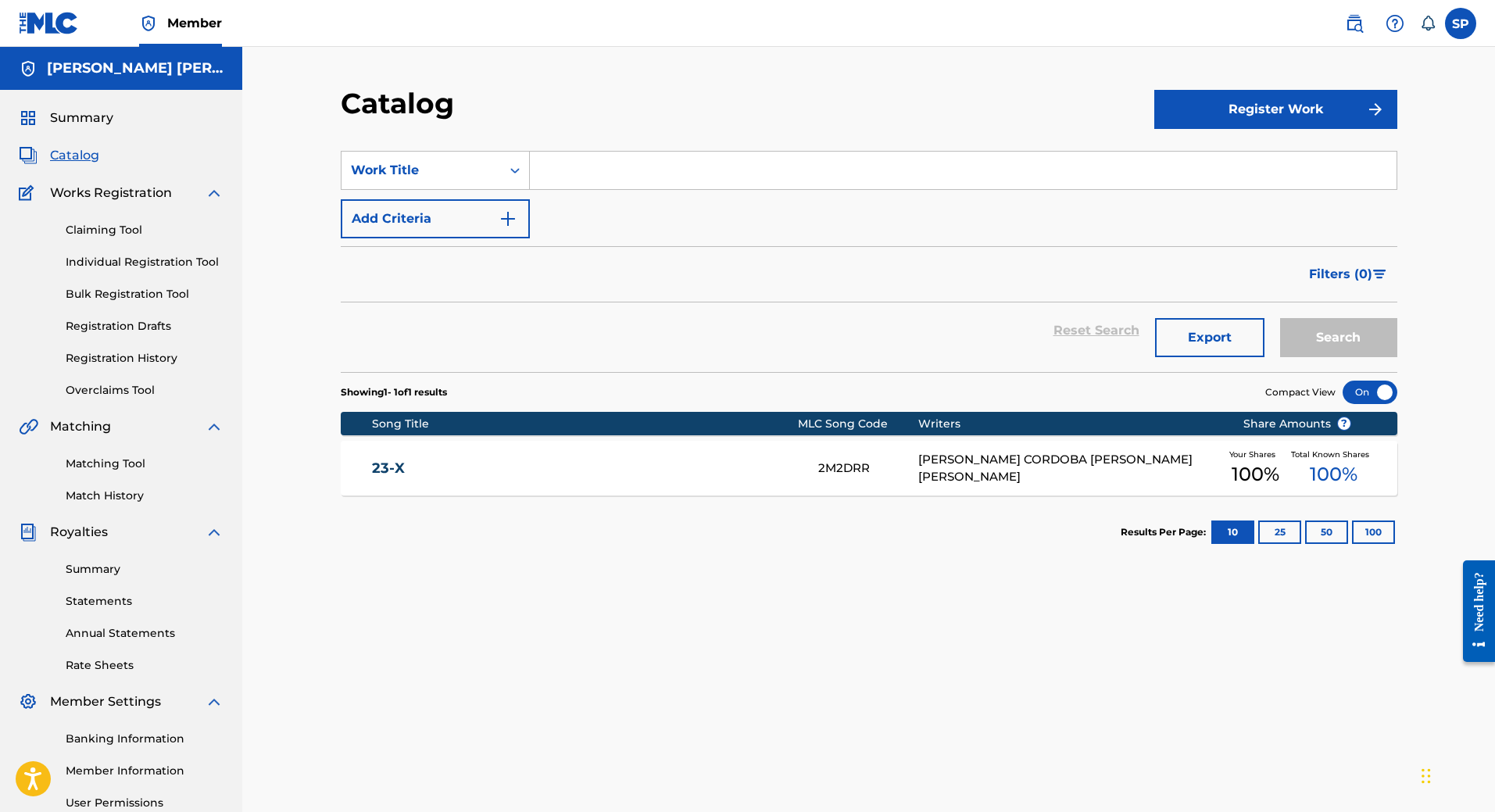
click at [621, 173] on input "Search Form" at bounding box center [963, 170] width 867 height 38
type input "TU LOVE"
click at [1280, 318] on button "Search" at bounding box center [1338, 337] width 118 height 39
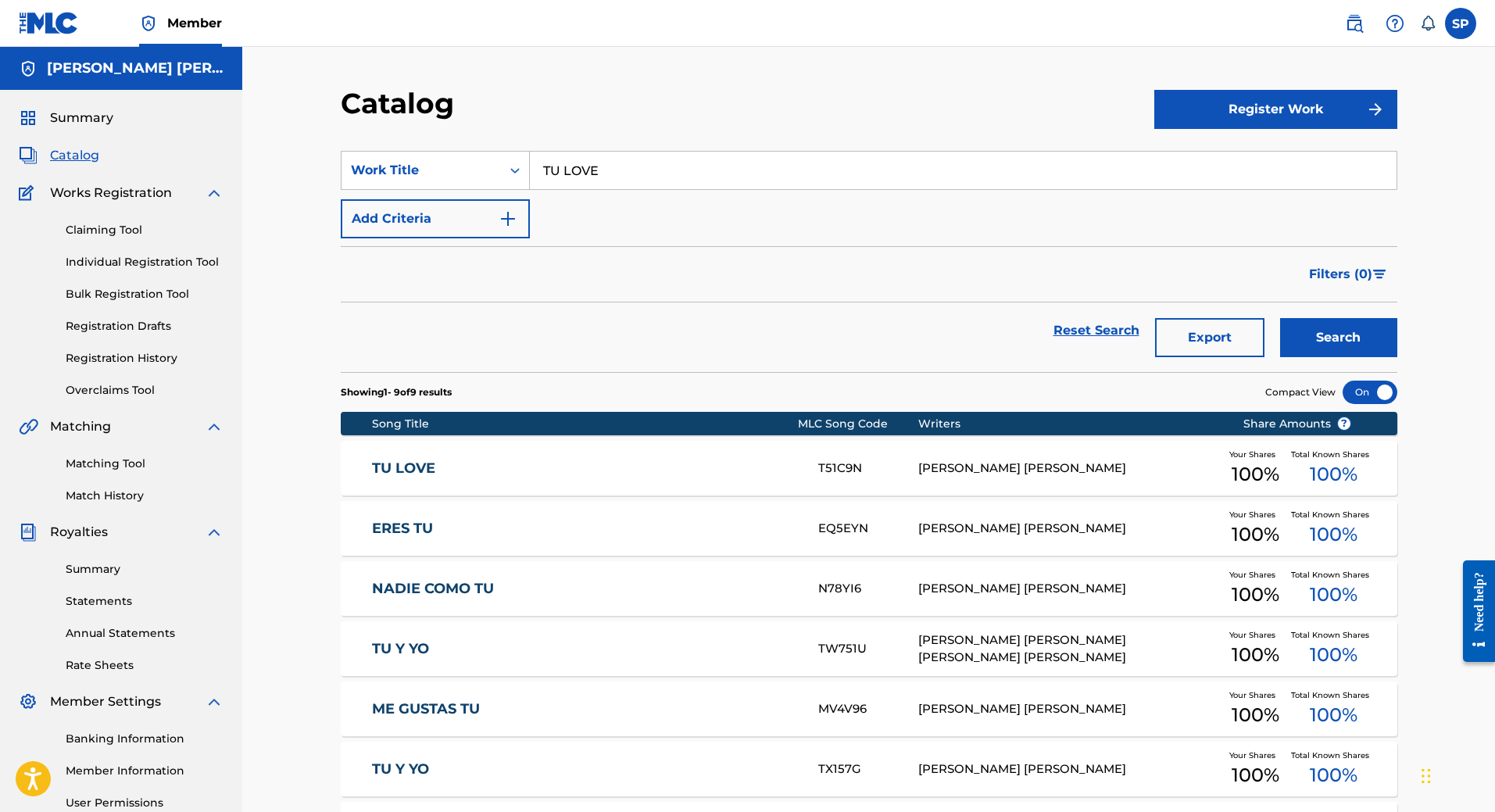
click at [559, 472] on link "TU LOVE" at bounding box center [584, 468] width 425 height 18
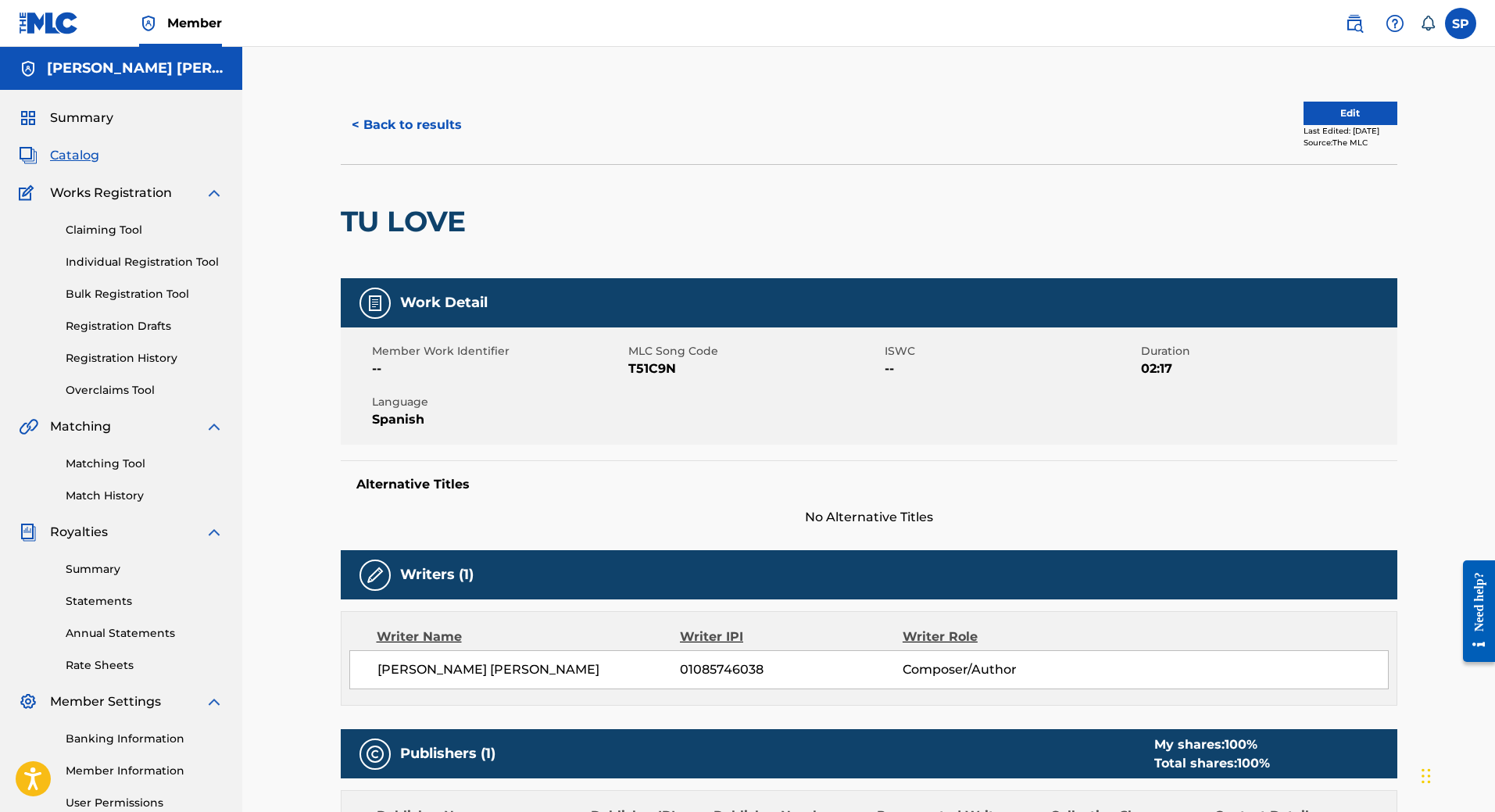
click at [372, 124] on button "< Back to results" at bounding box center [407, 124] width 132 height 39
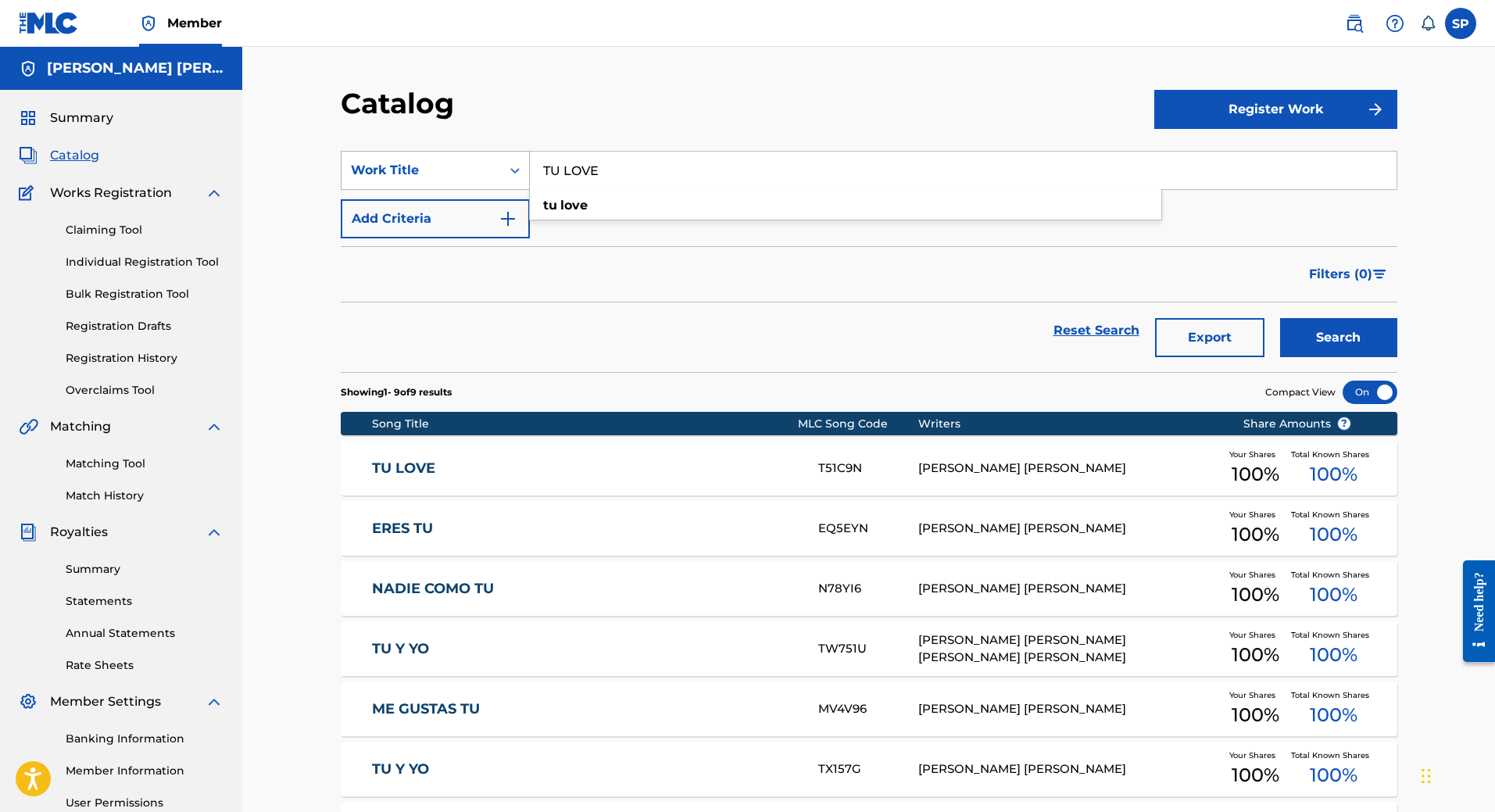
drag, startPoint x: 670, startPoint y: 182, endPoint x: 428, endPoint y: 176, distance: 242.1
click at [433, 180] on div "SearchWithCriteria15a10dc2-1053-4905-86e5-001f4f30efc5 Work Title TU LOVE tu lo…" at bounding box center [869, 170] width 1056 height 39
type input "L"
click at [78, 125] on span "Summary" at bounding box center [81, 118] width 63 height 18
